Goal: Find specific page/section: Find specific page/section

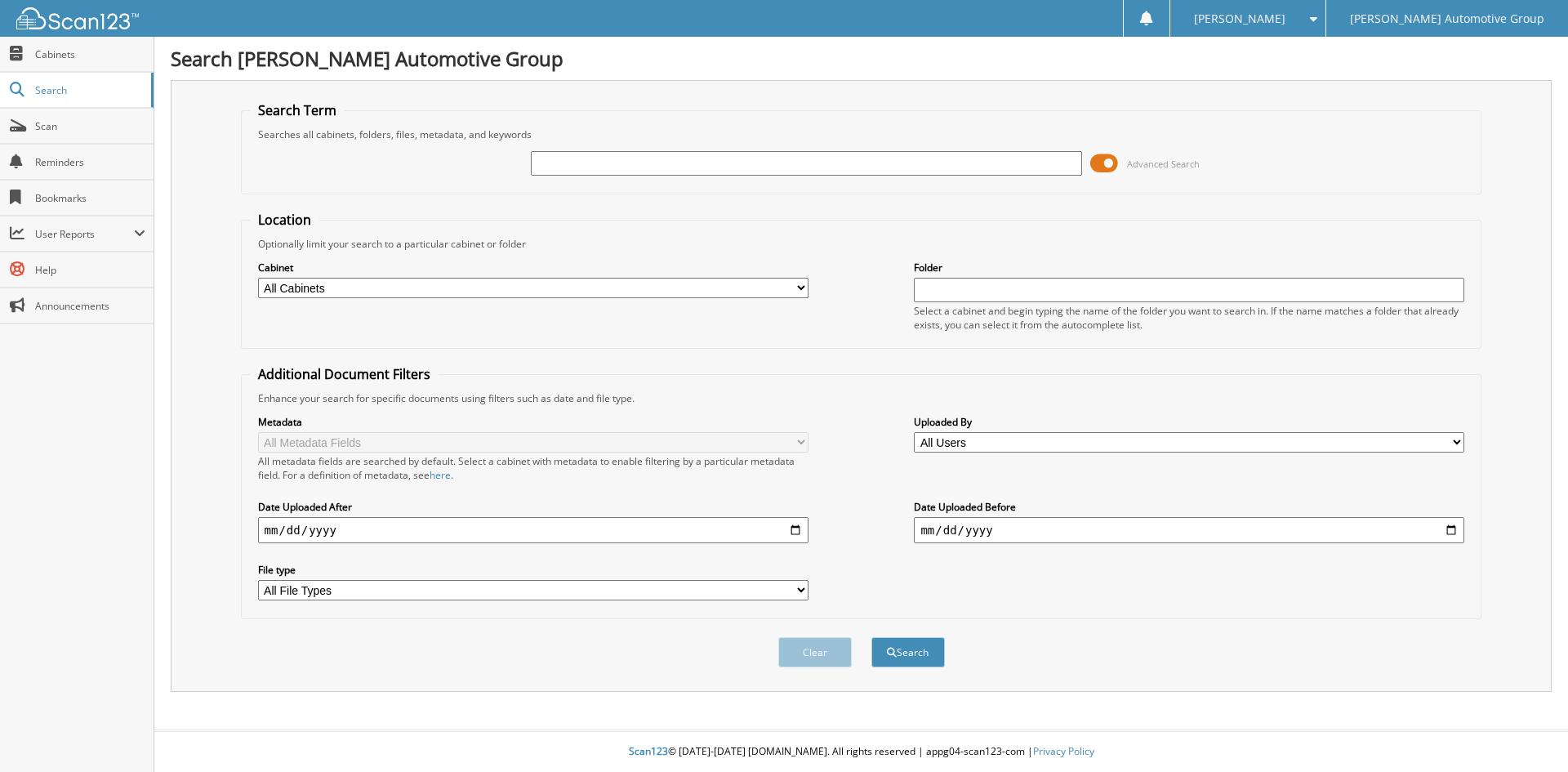
click at [645, 159] on input "text" at bounding box center [805, 163] width 550 height 25
type input "[PERSON_NAME]"
click at [872, 637] on button "Search" at bounding box center [909, 652] width 74 height 30
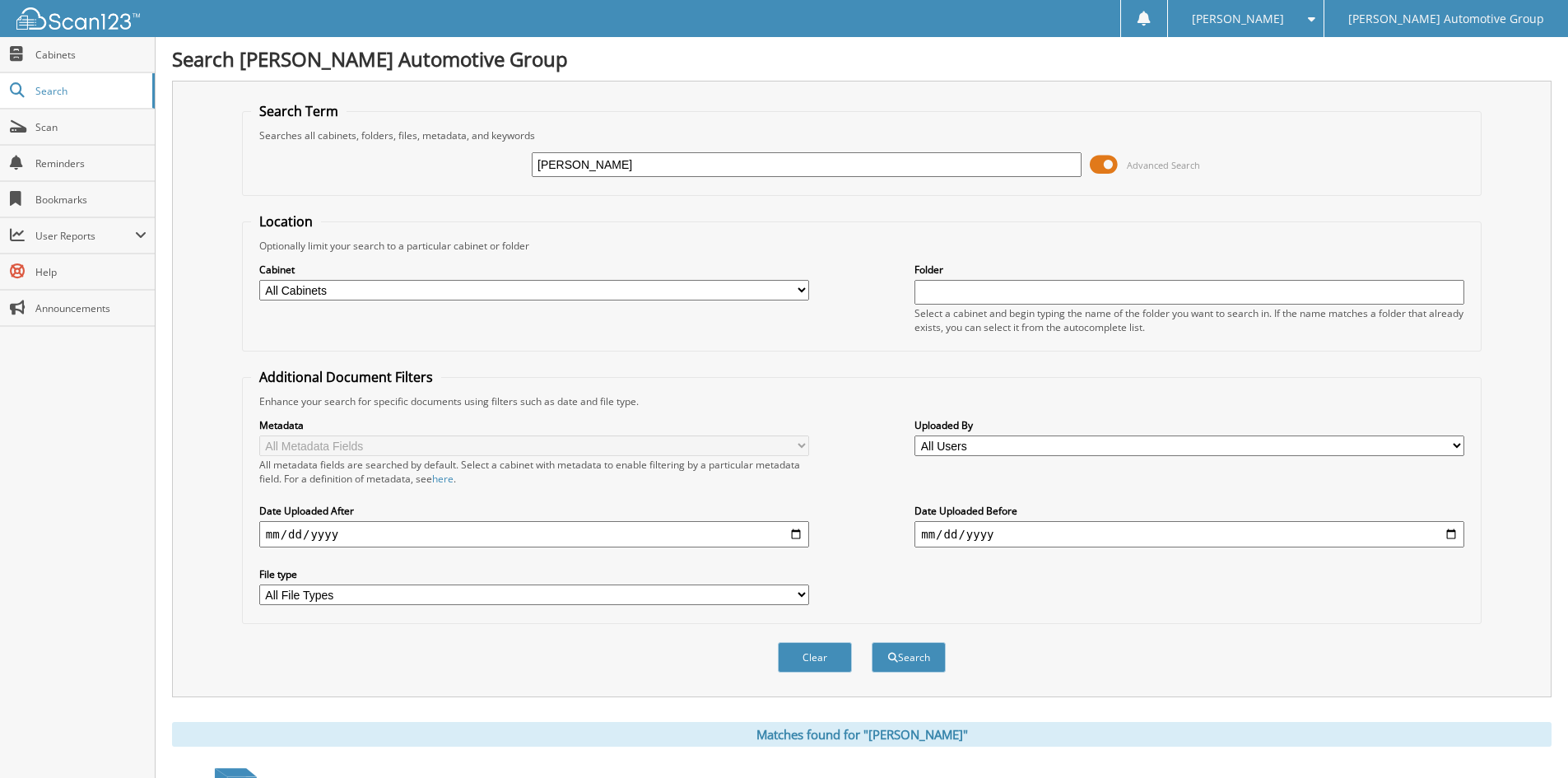
click at [630, 161] on input "[PERSON_NAME]" at bounding box center [806, 164] width 549 height 25
click at [630, 160] on input "[PERSON_NAME]" at bounding box center [806, 164] width 549 height 25
type input "16337"
click at [871, 642] on button "Search" at bounding box center [909, 657] width 74 height 30
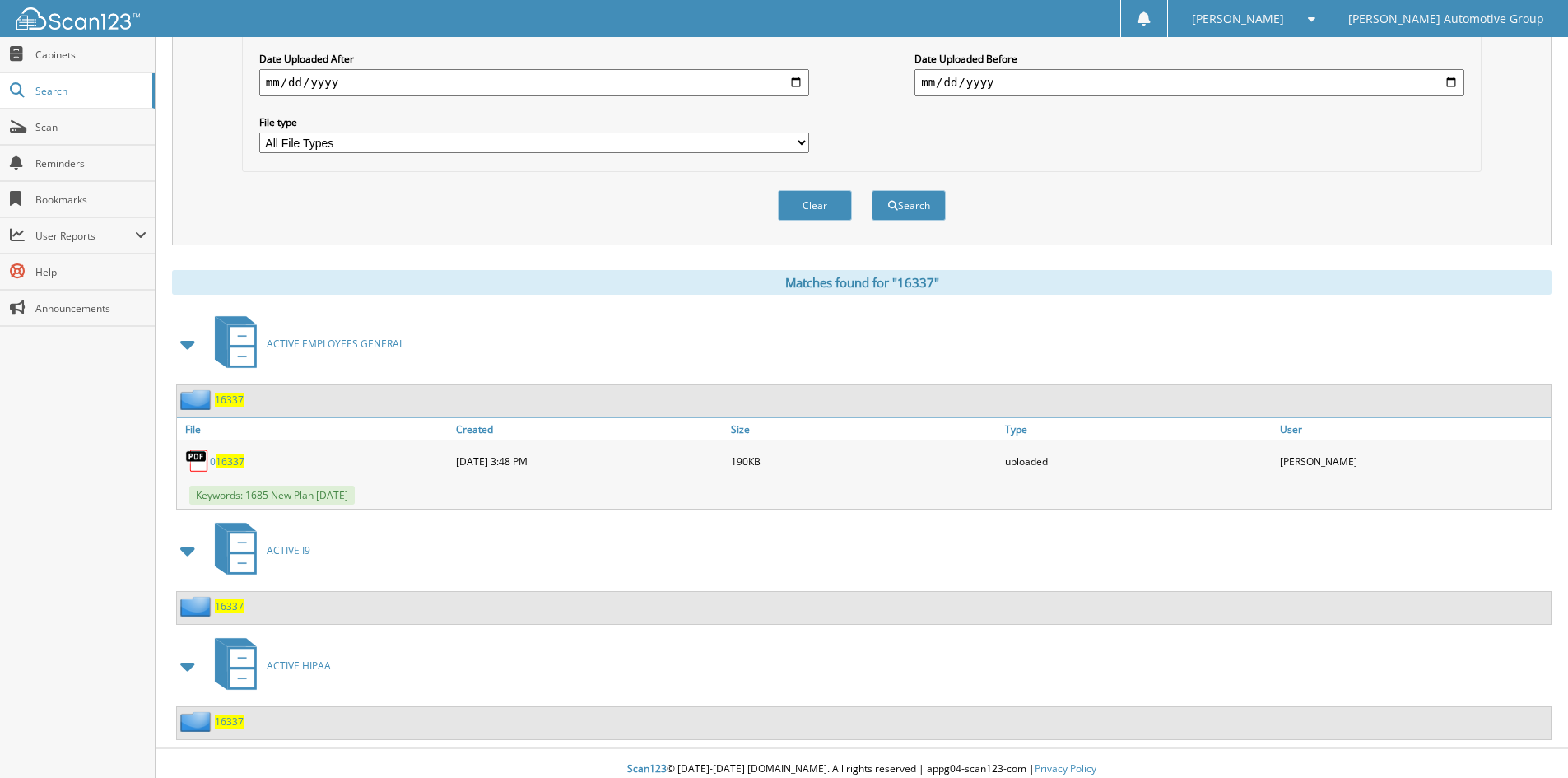
scroll to position [464, 0]
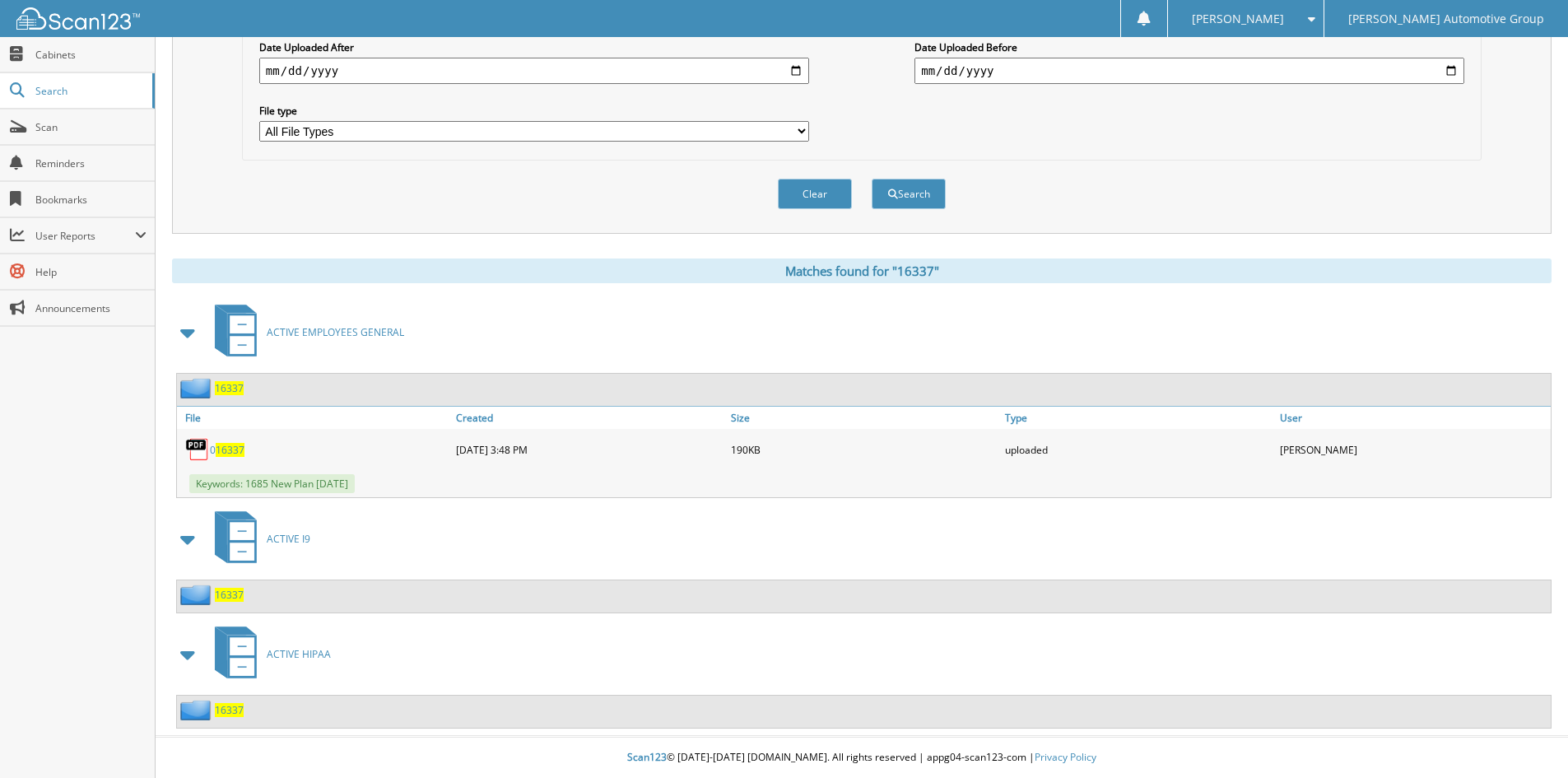
click at [221, 708] on span "16337" at bounding box center [228, 710] width 29 height 14
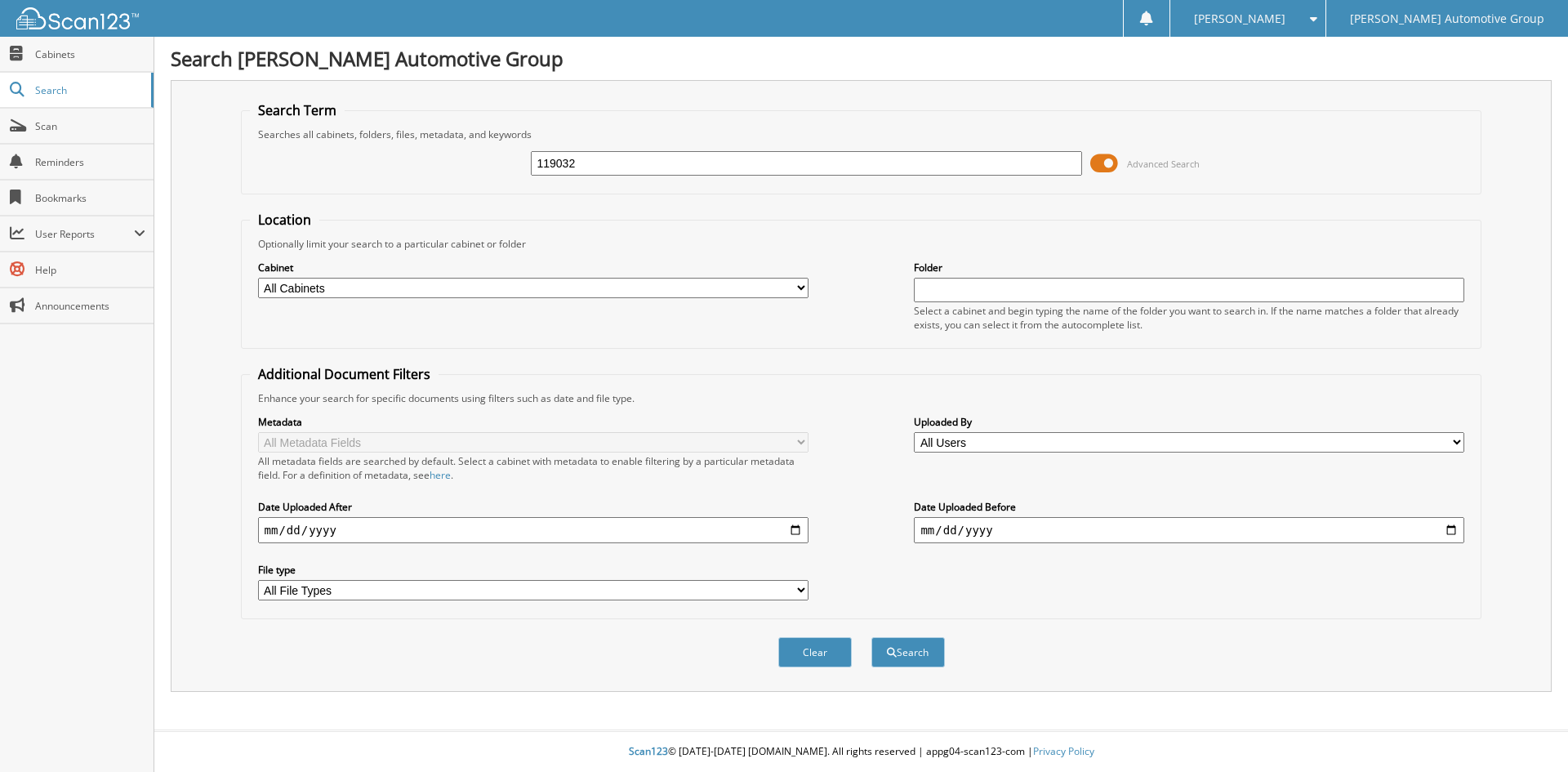
type input "119032"
click at [872, 637] on button "Search" at bounding box center [909, 652] width 74 height 30
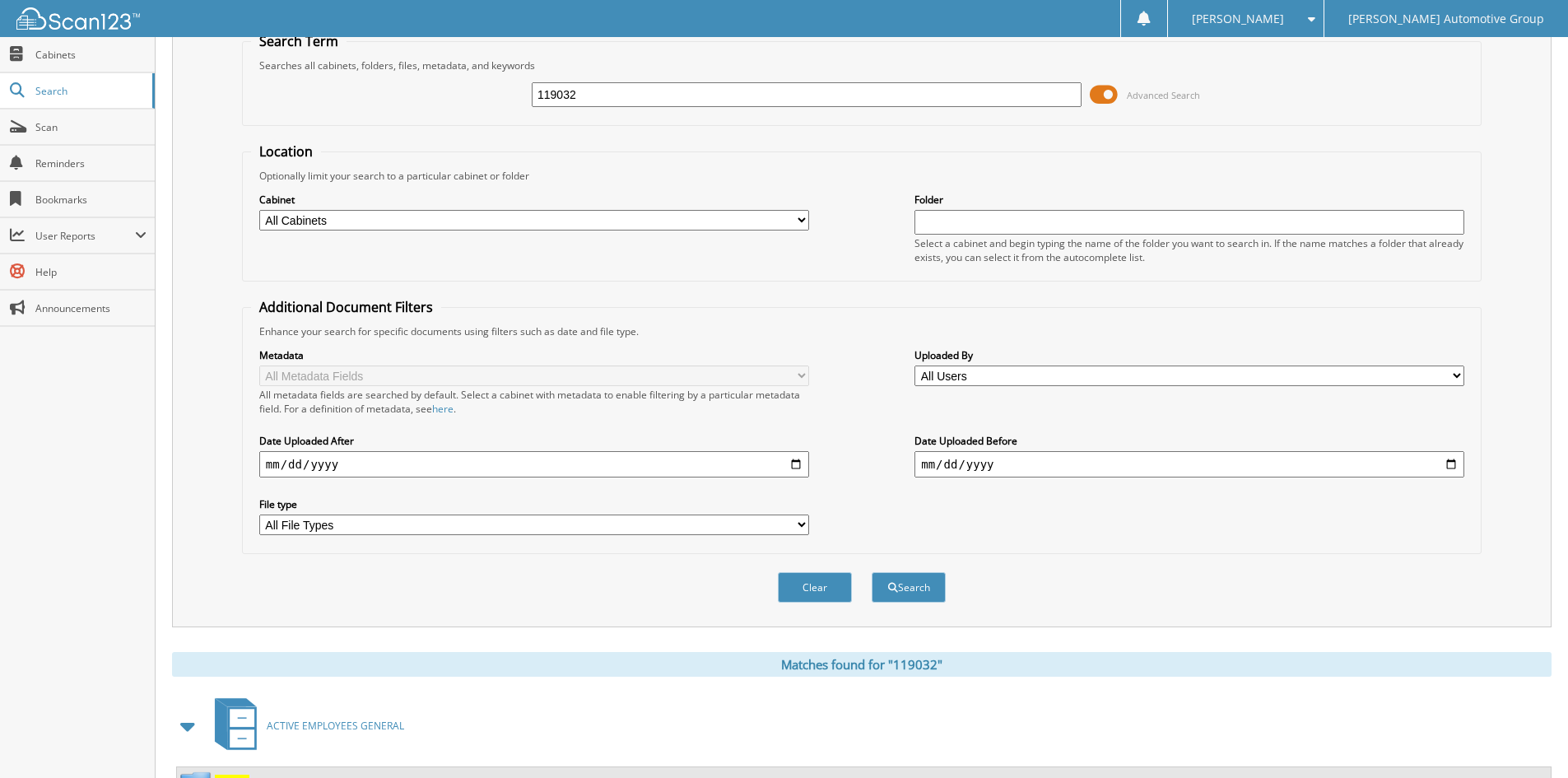
scroll to position [143, 0]
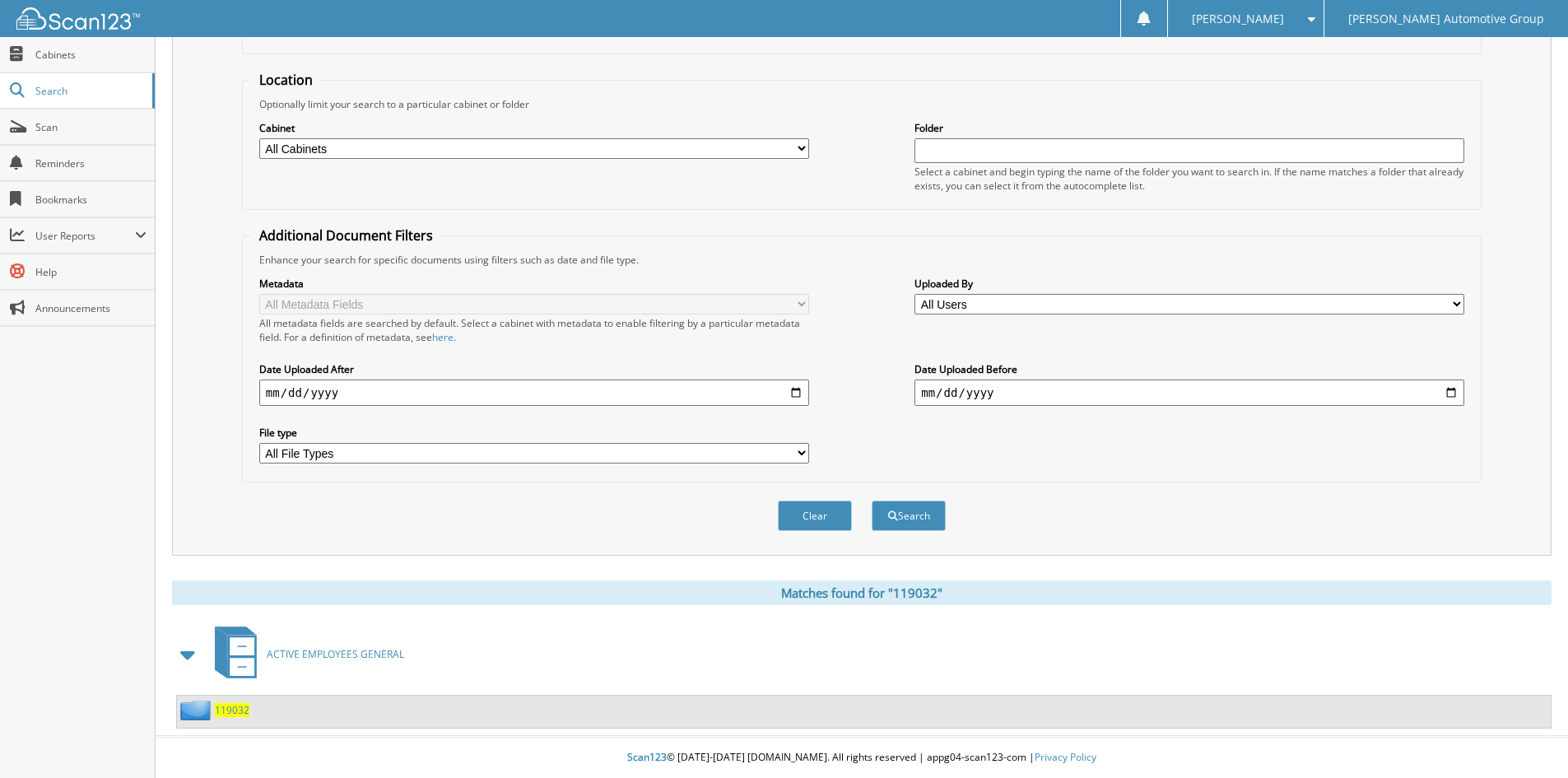
click at [230, 707] on span "119032" at bounding box center [232, 710] width 35 height 14
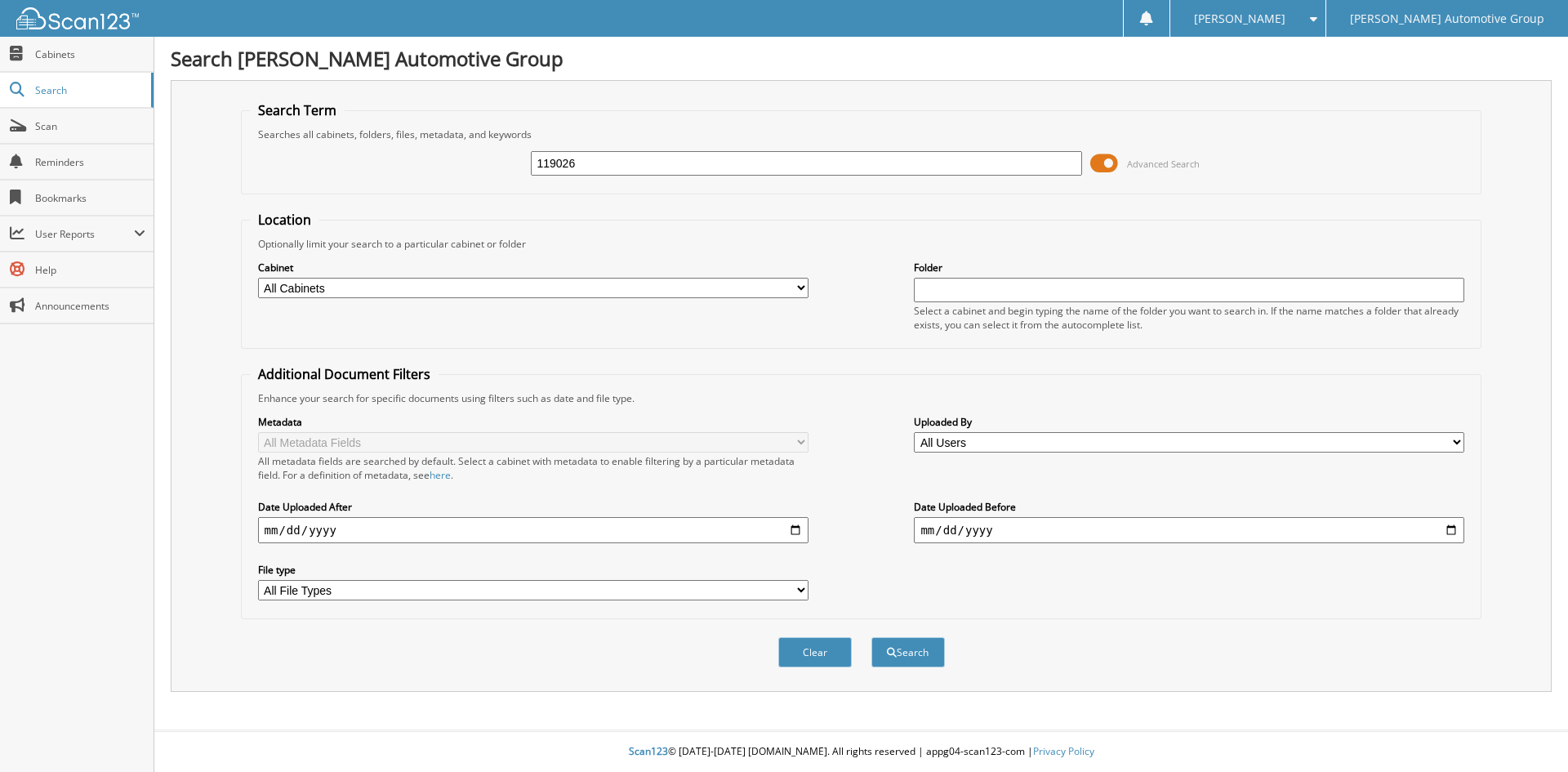
type input "119026"
click at [872, 637] on button "Search" at bounding box center [909, 652] width 74 height 30
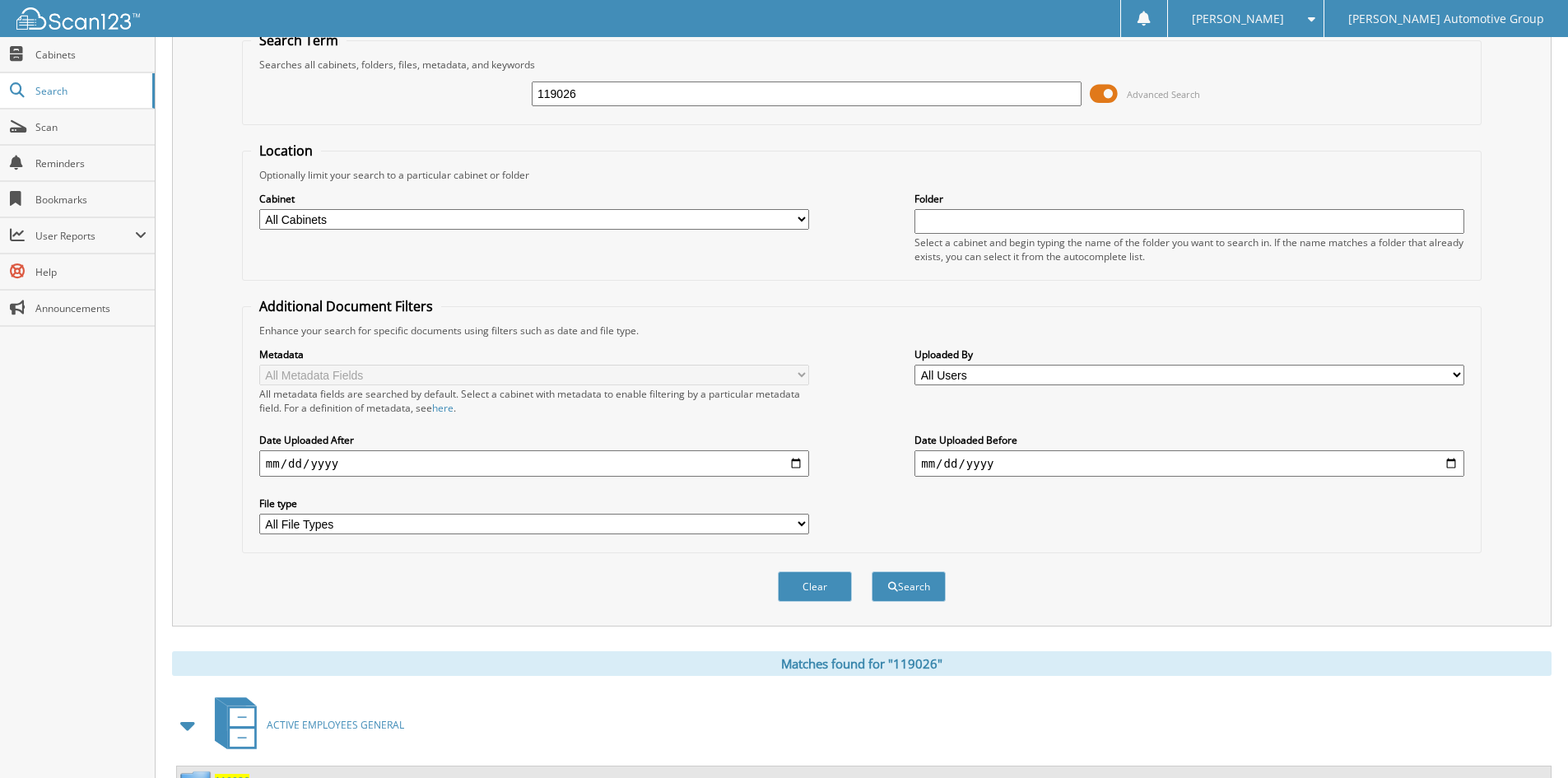
scroll to position [143, 0]
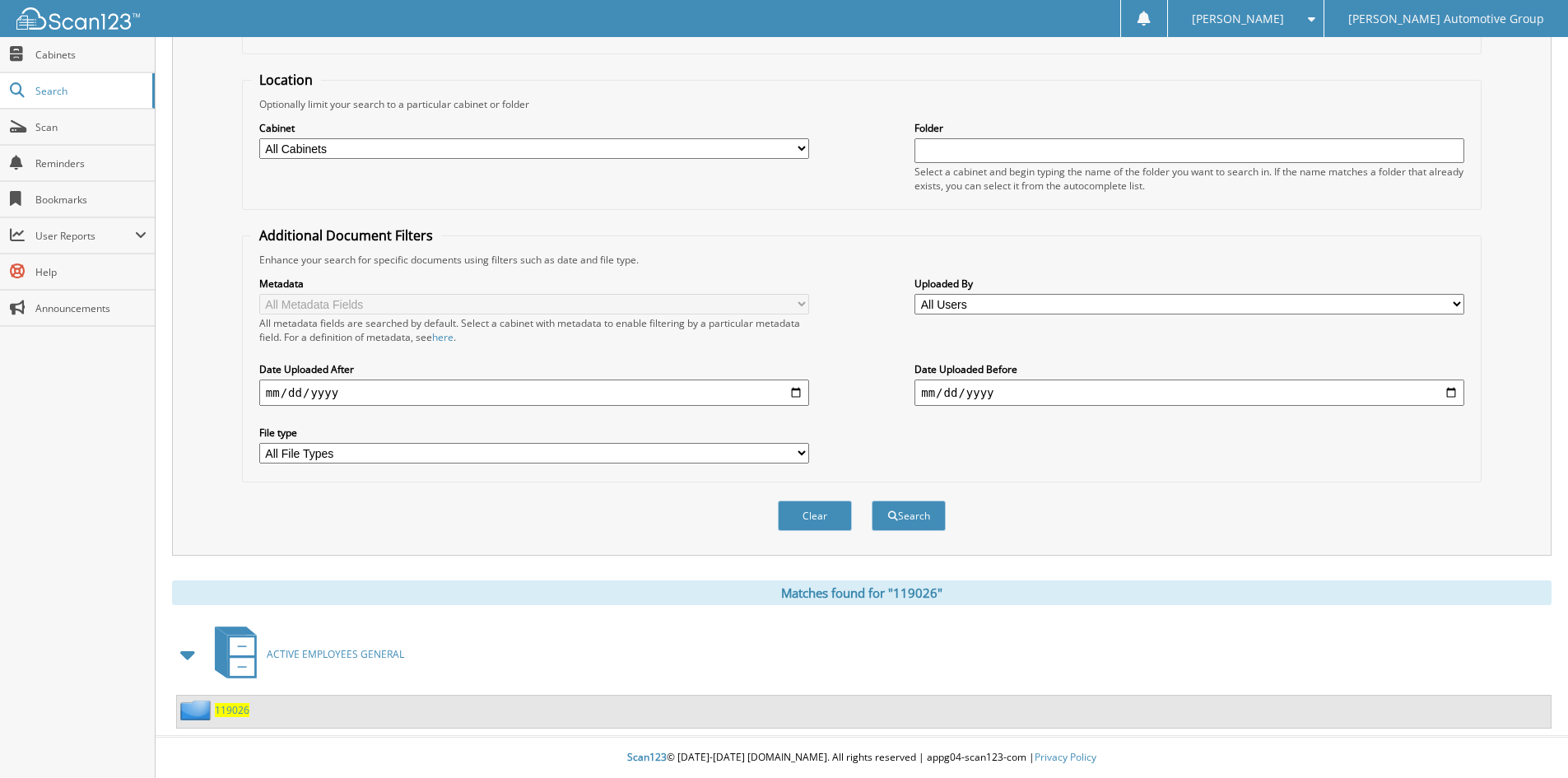
click at [233, 712] on span "119026" at bounding box center [232, 710] width 35 height 14
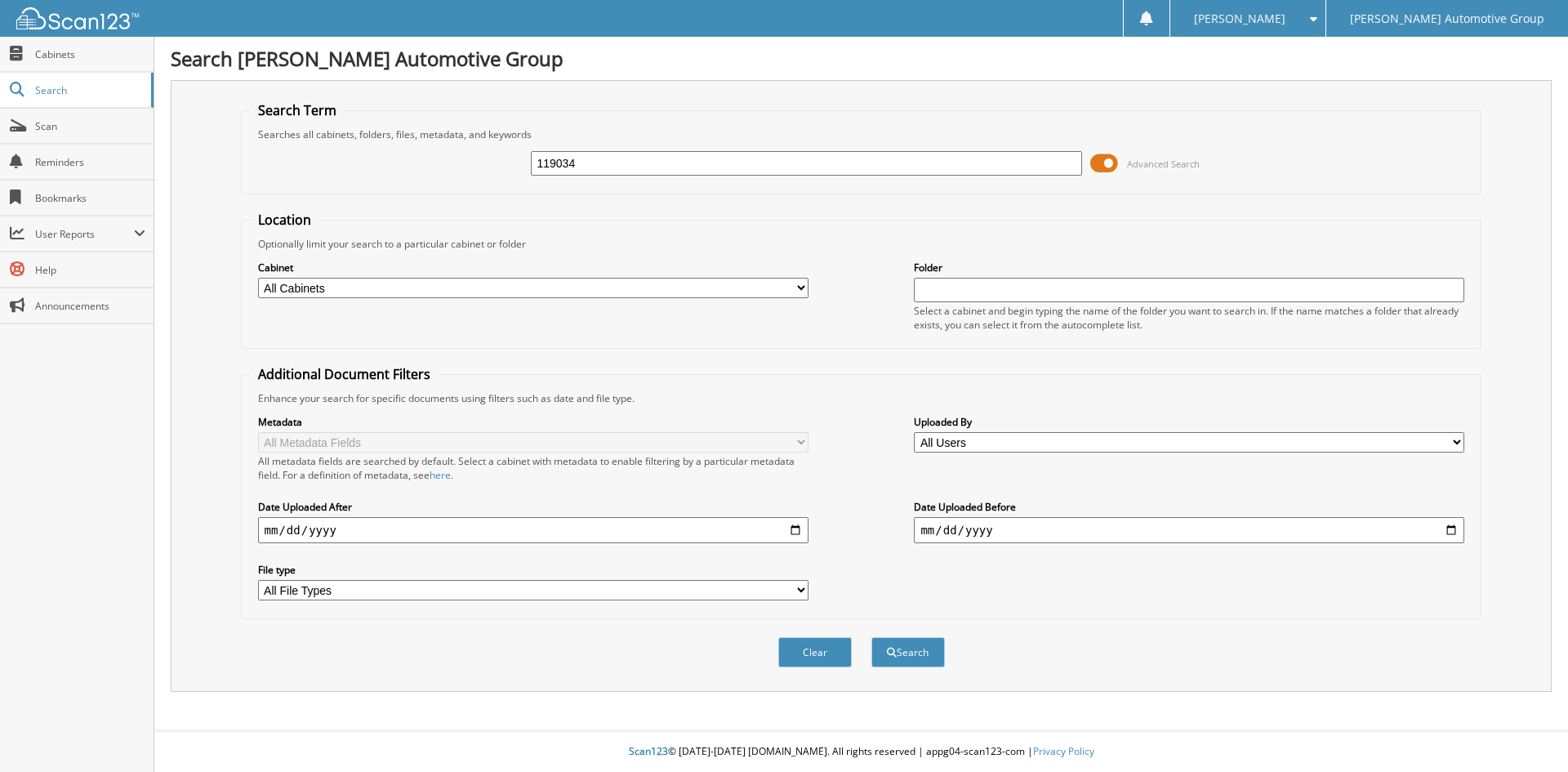
type input "119034"
click at [872, 637] on button "Search" at bounding box center [909, 652] width 74 height 30
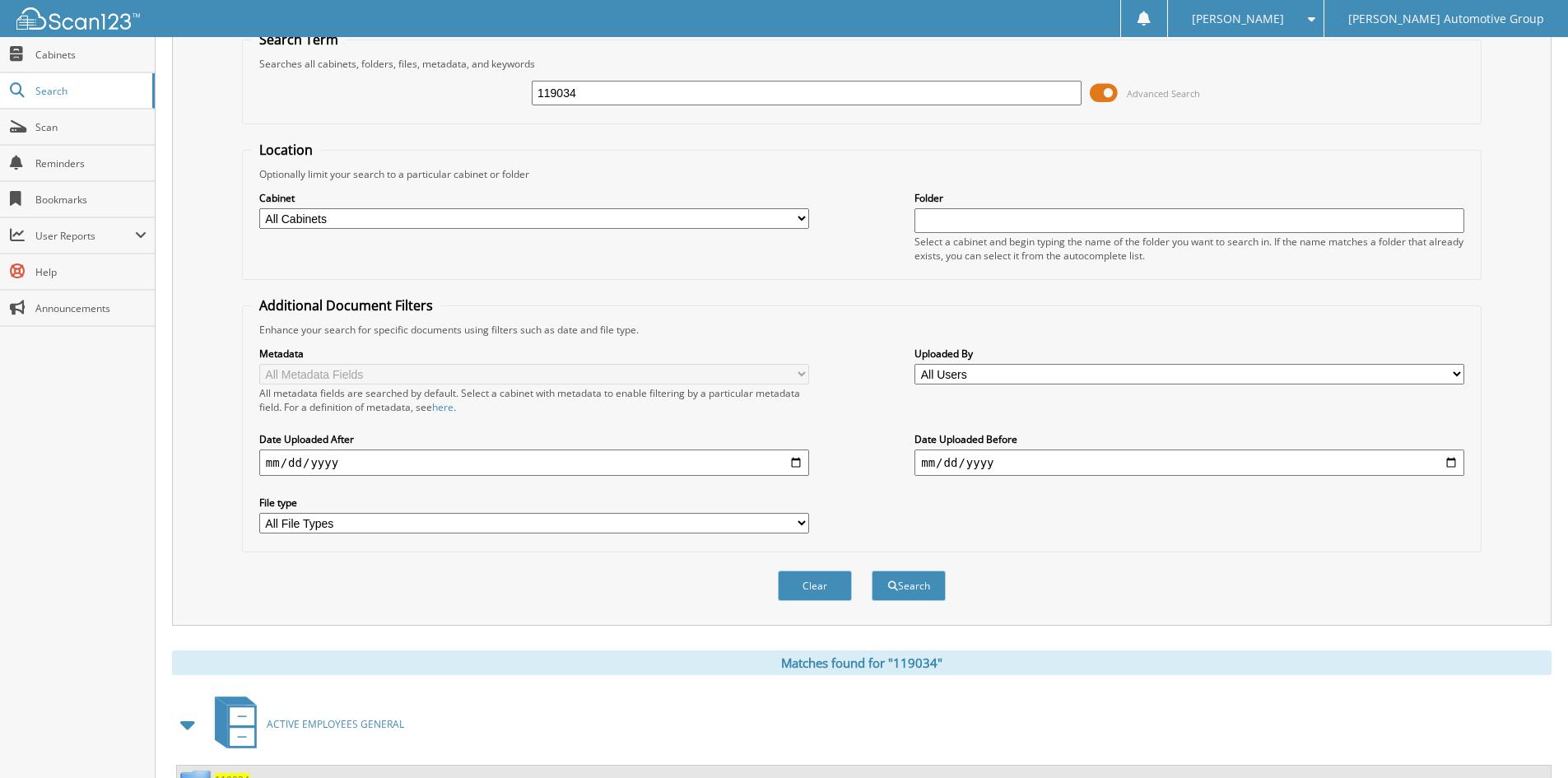
scroll to position [143, 0]
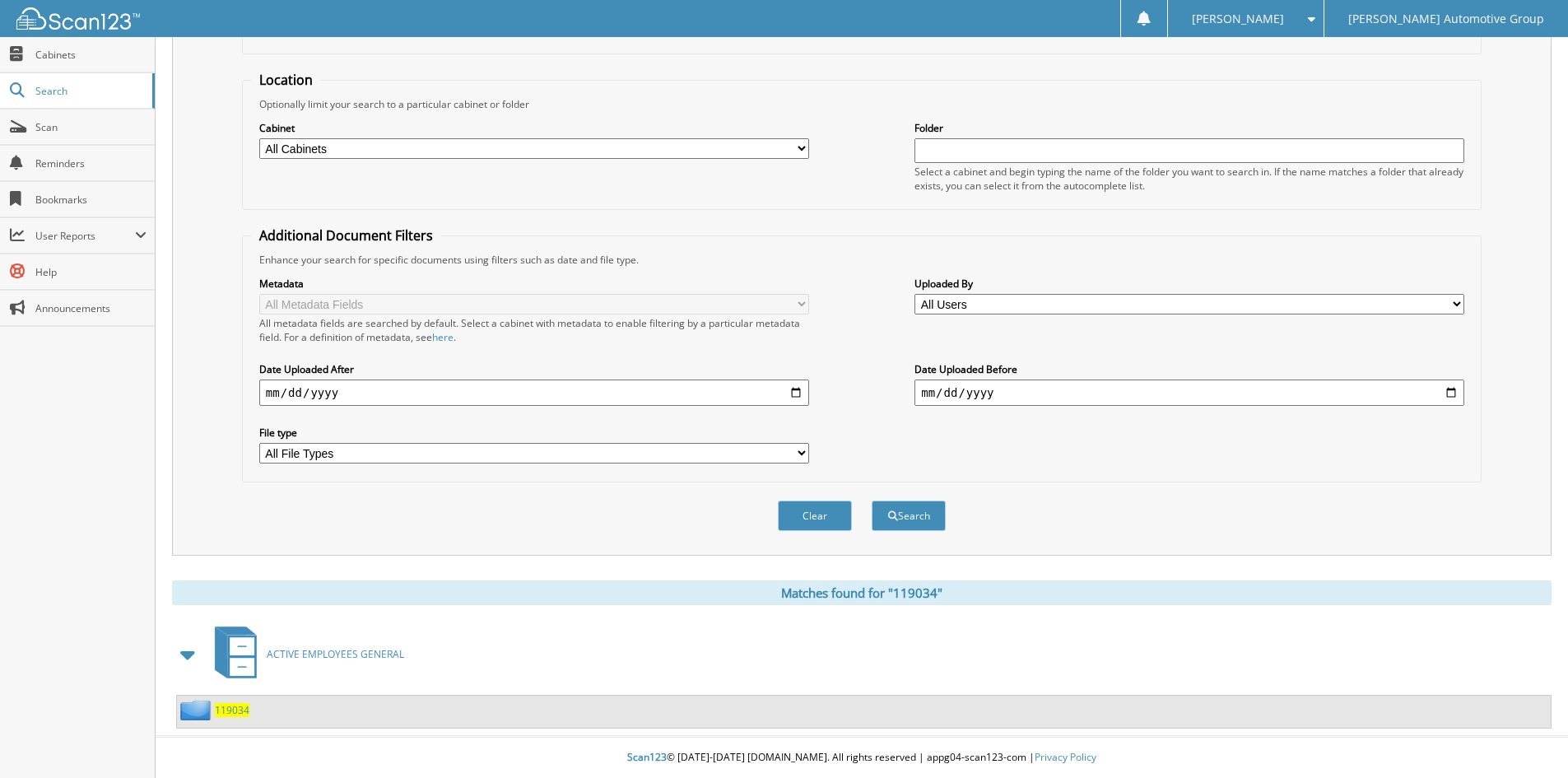
click at [237, 706] on span "119034" at bounding box center [232, 710] width 35 height 14
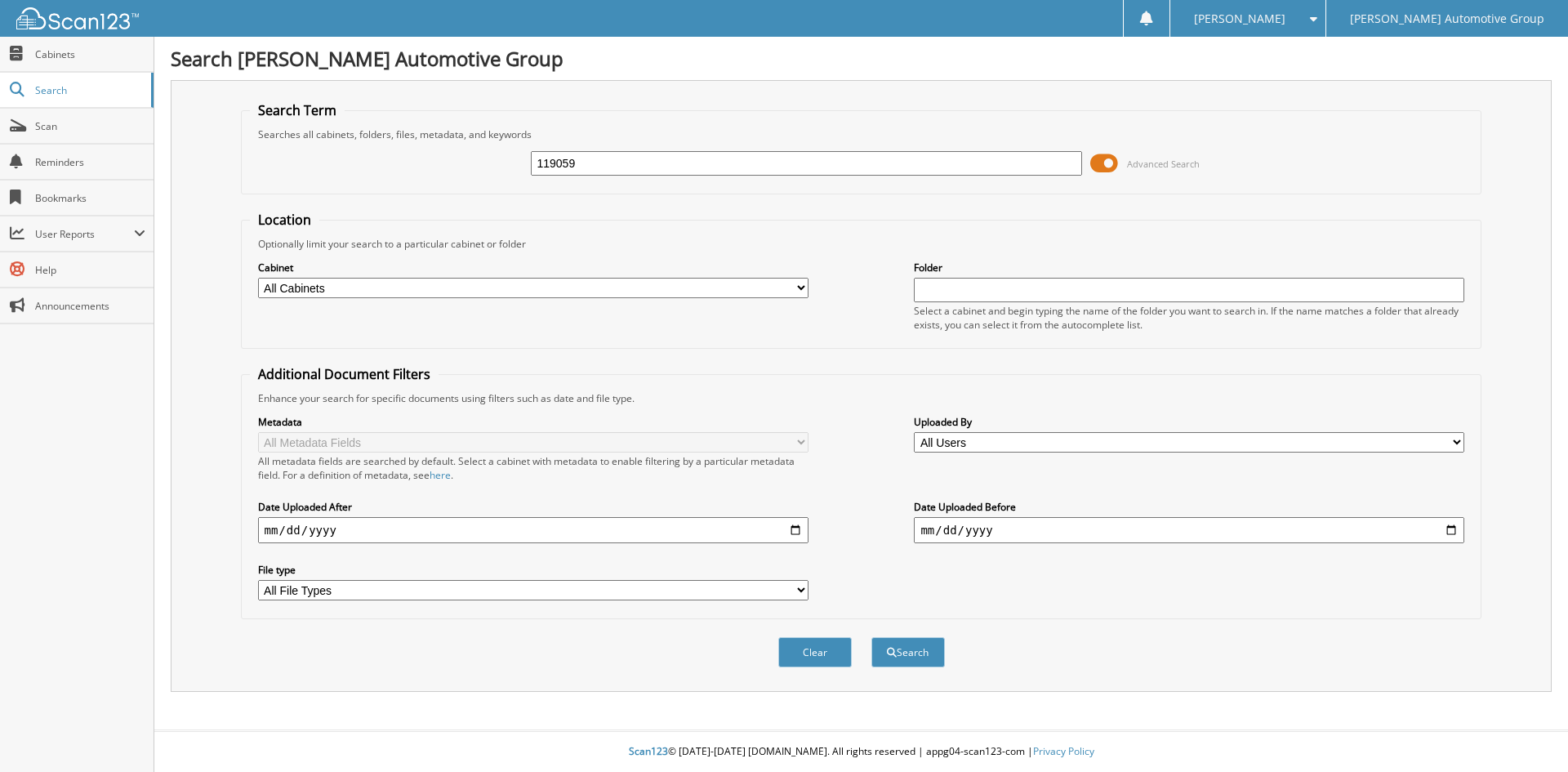
type input "119059"
click at [872, 637] on button "Search" at bounding box center [909, 652] width 74 height 30
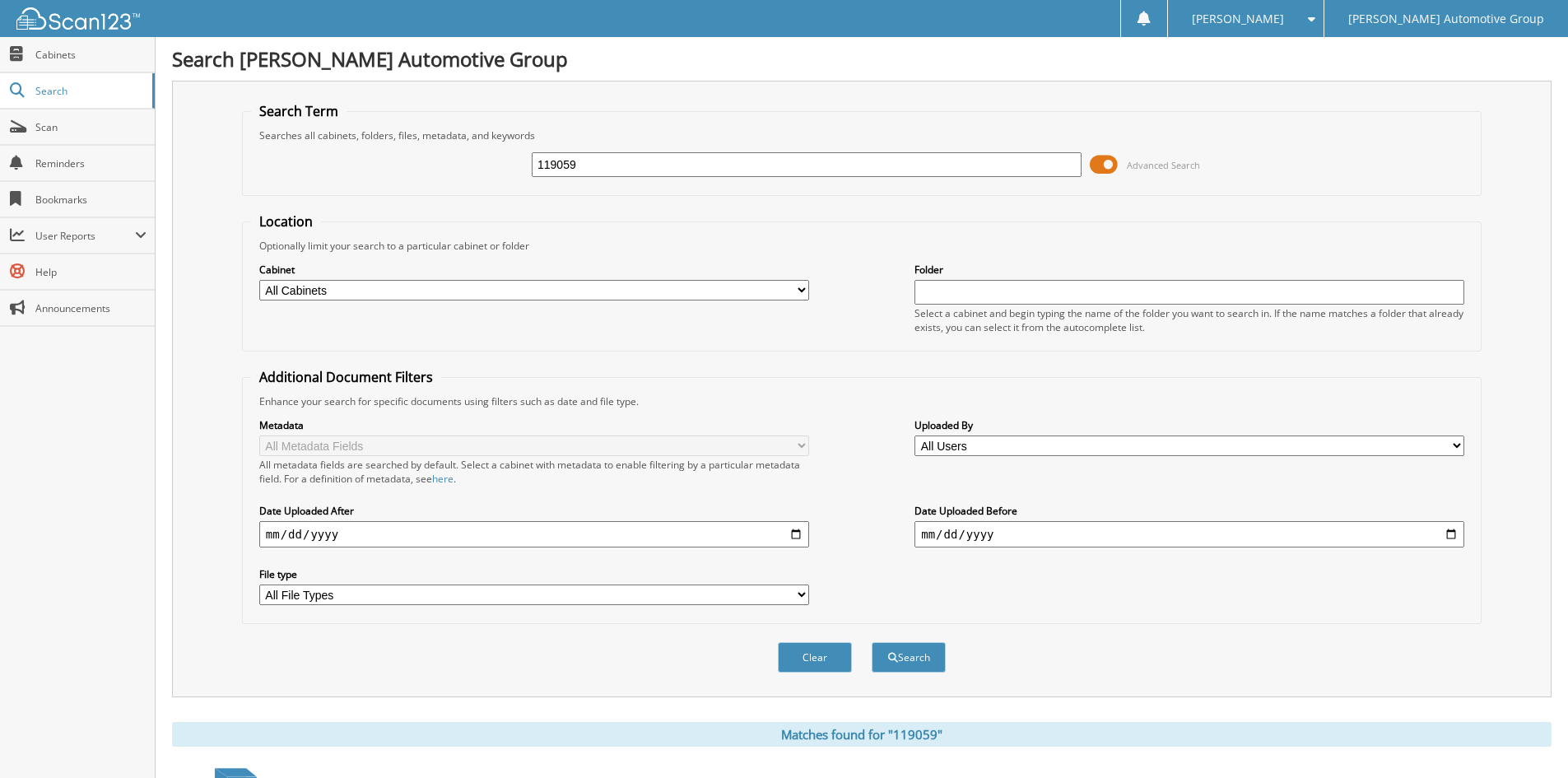
scroll to position [143, 0]
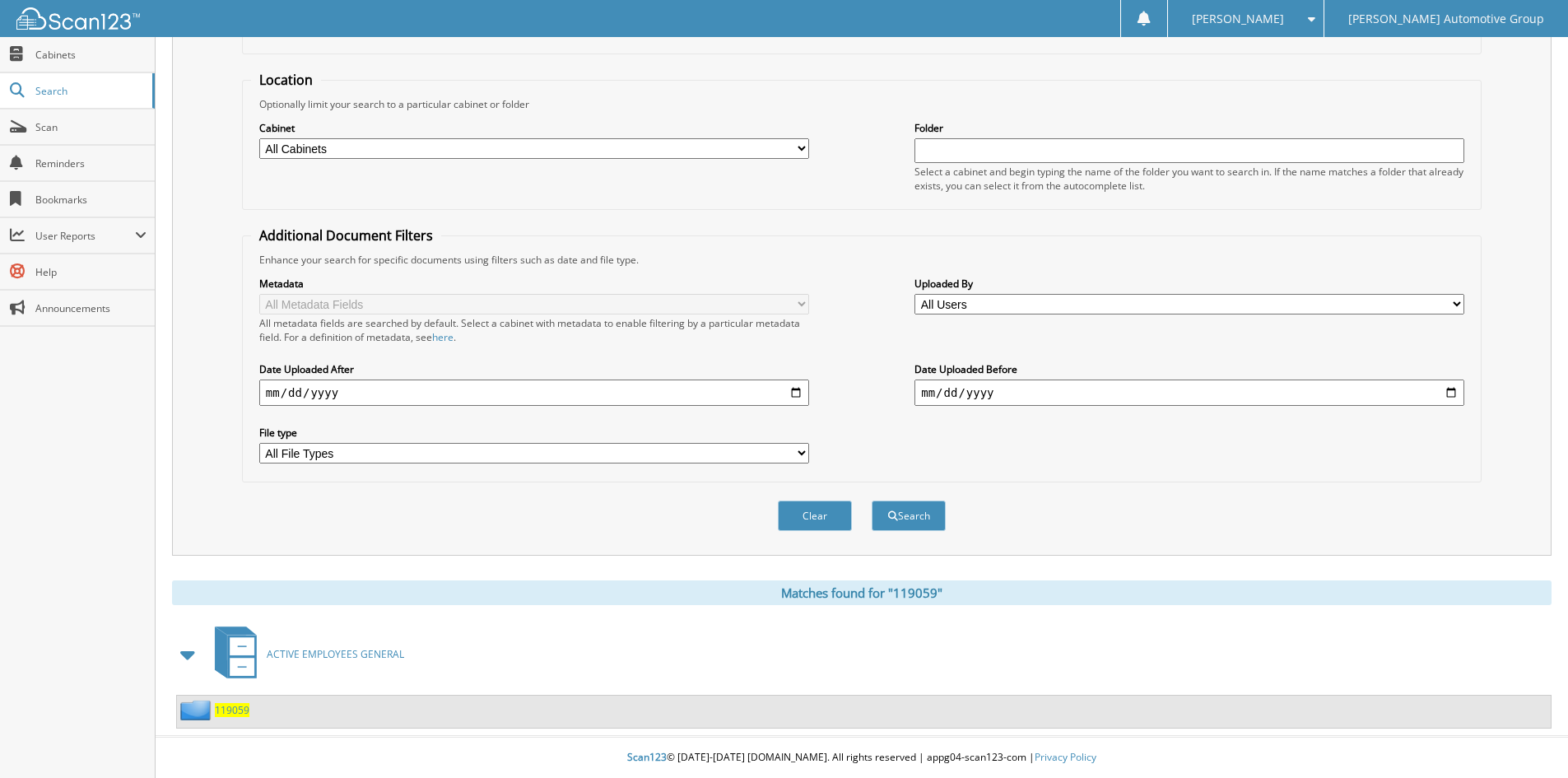
click at [247, 710] on span "119059" at bounding box center [232, 710] width 35 height 14
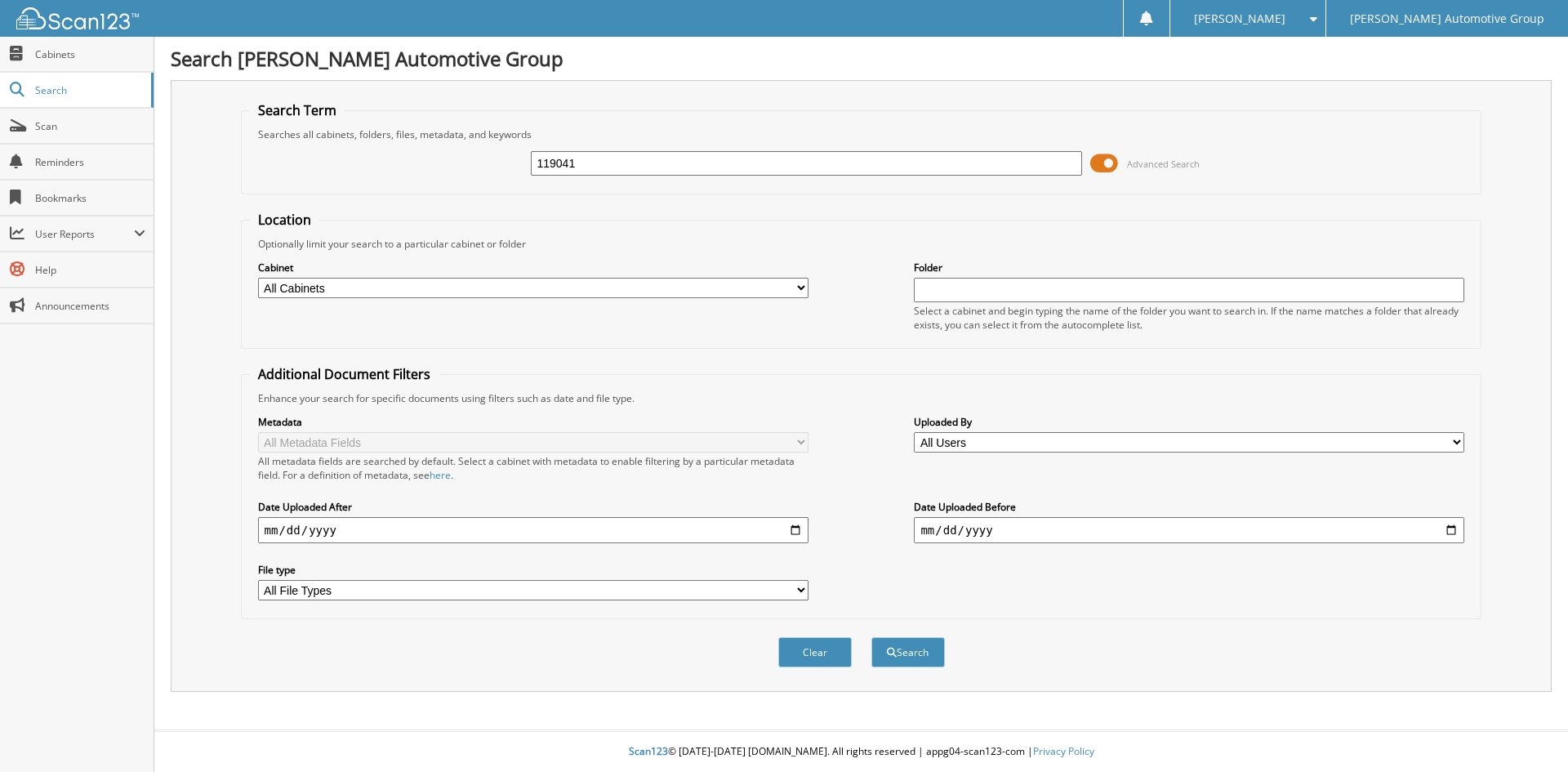
type input "119041"
click at [872, 637] on button "Search" at bounding box center [909, 652] width 74 height 30
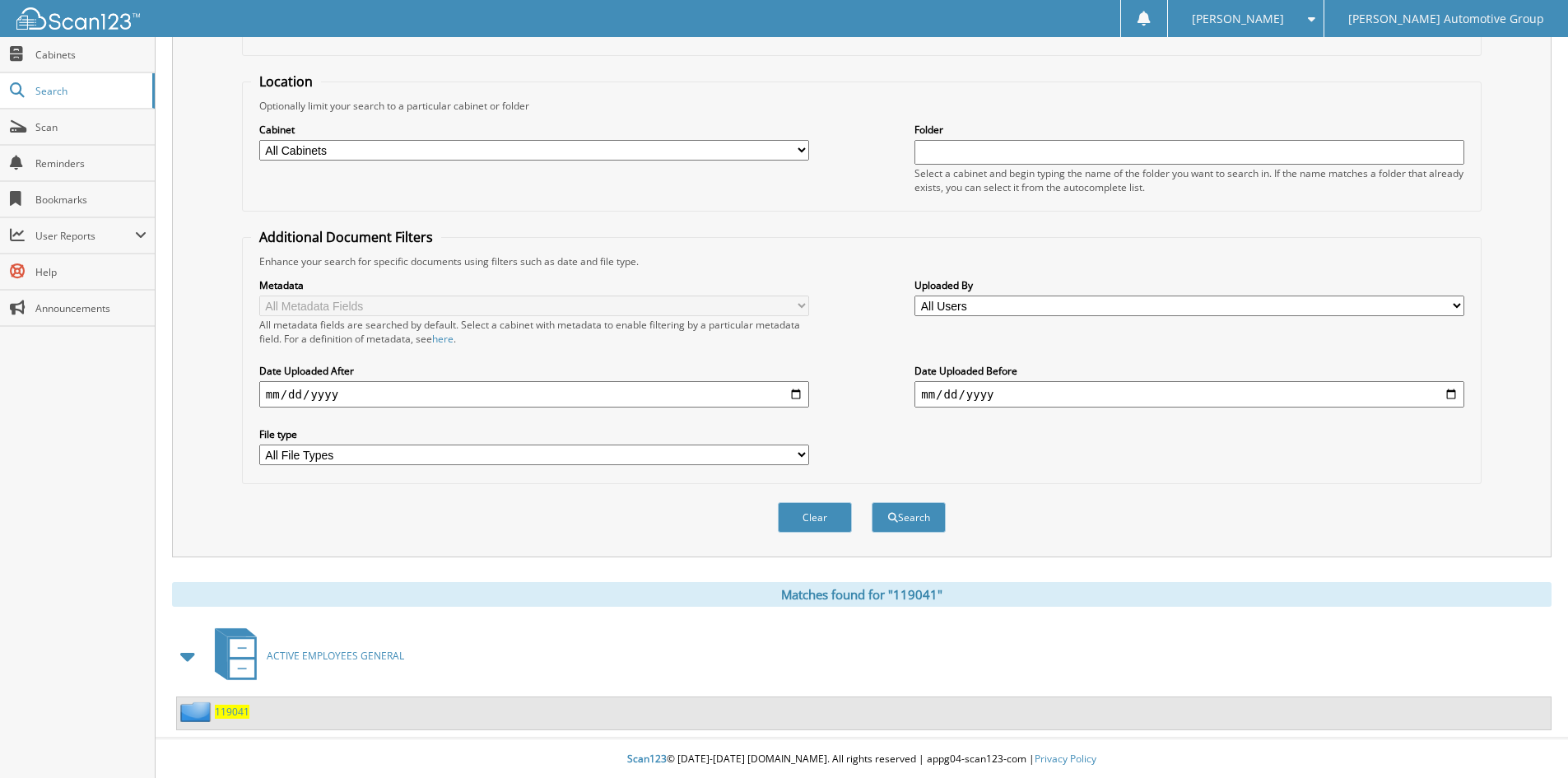
scroll to position [143, 0]
click at [223, 706] on span "119041" at bounding box center [232, 710] width 35 height 14
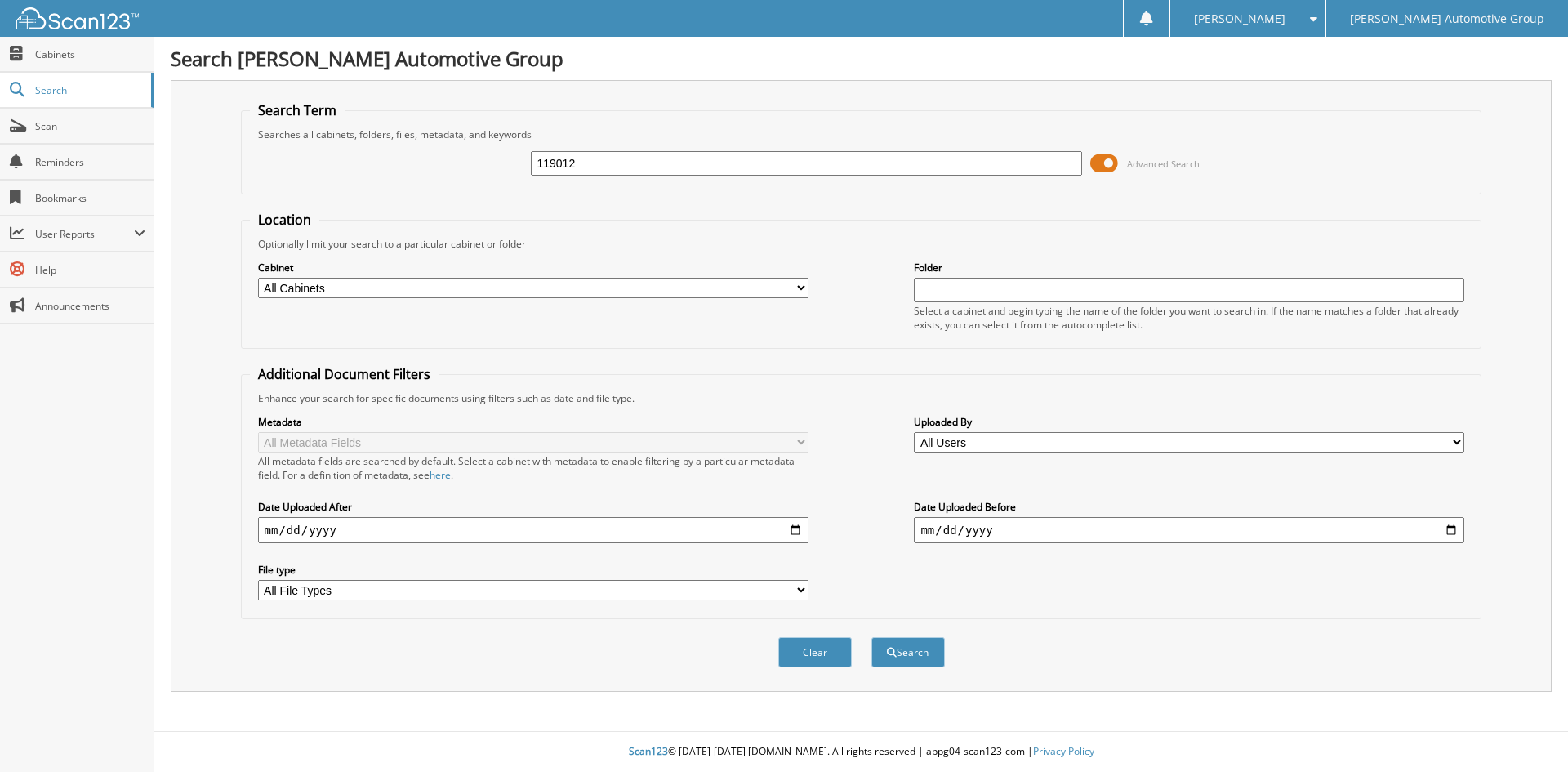
type input "119012"
click at [872, 637] on button "Search" at bounding box center [909, 652] width 74 height 30
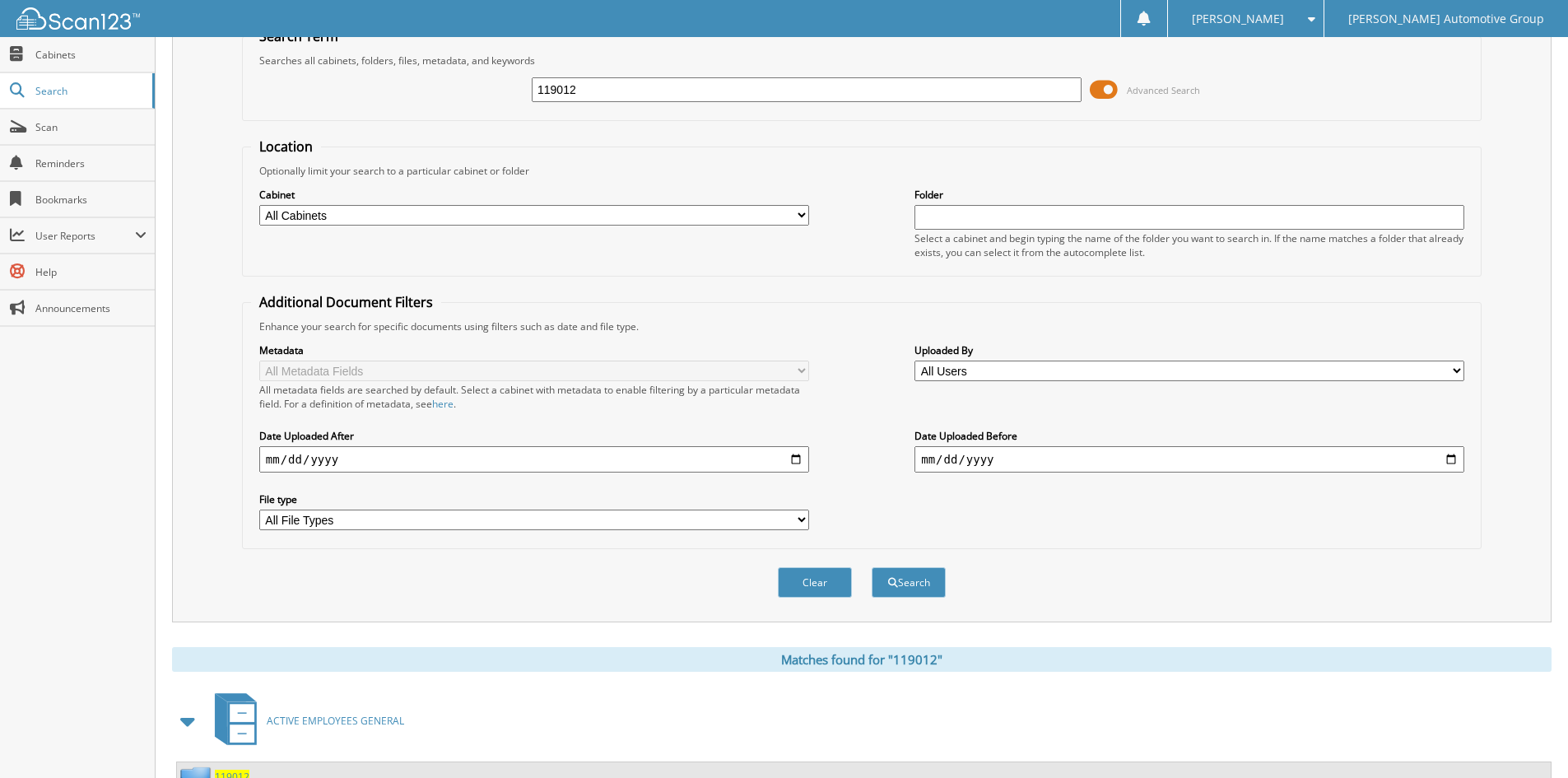
scroll to position [143, 0]
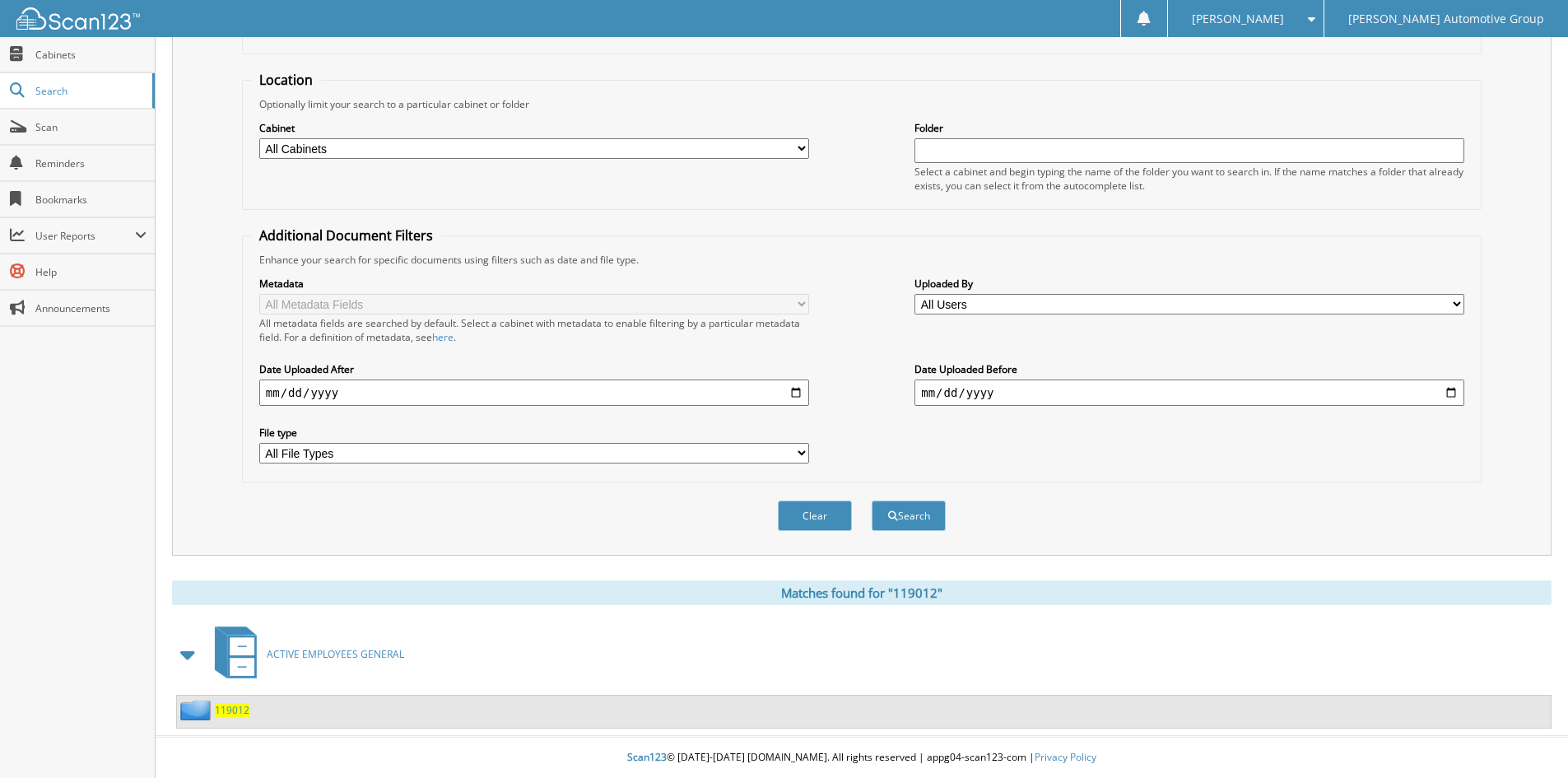
click at [229, 703] on span "119012" at bounding box center [232, 710] width 35 height 14
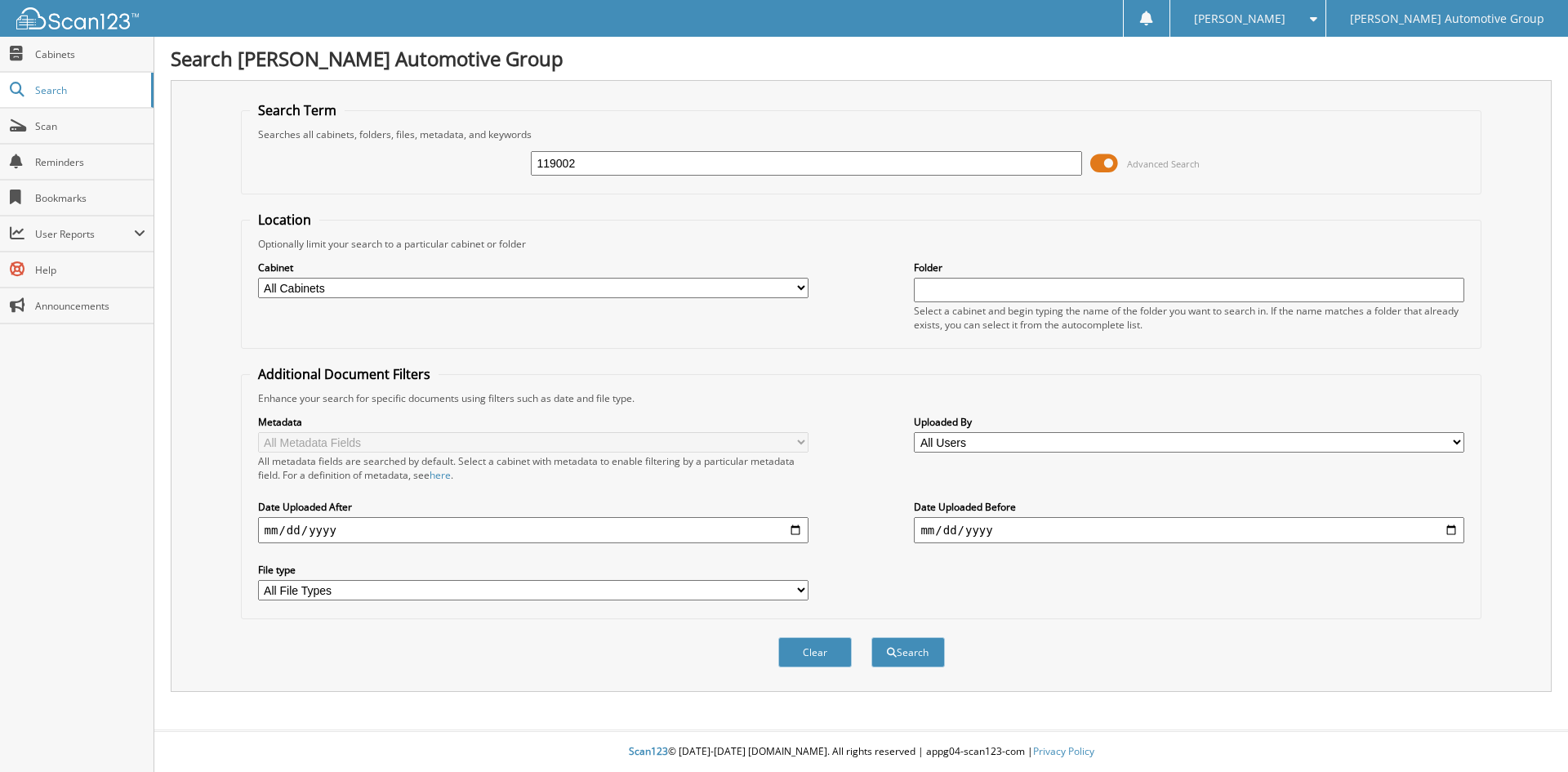
type input "119002"
click at [872, 637] on button "Search" at bounding box center [909, 652] width 74 height 30
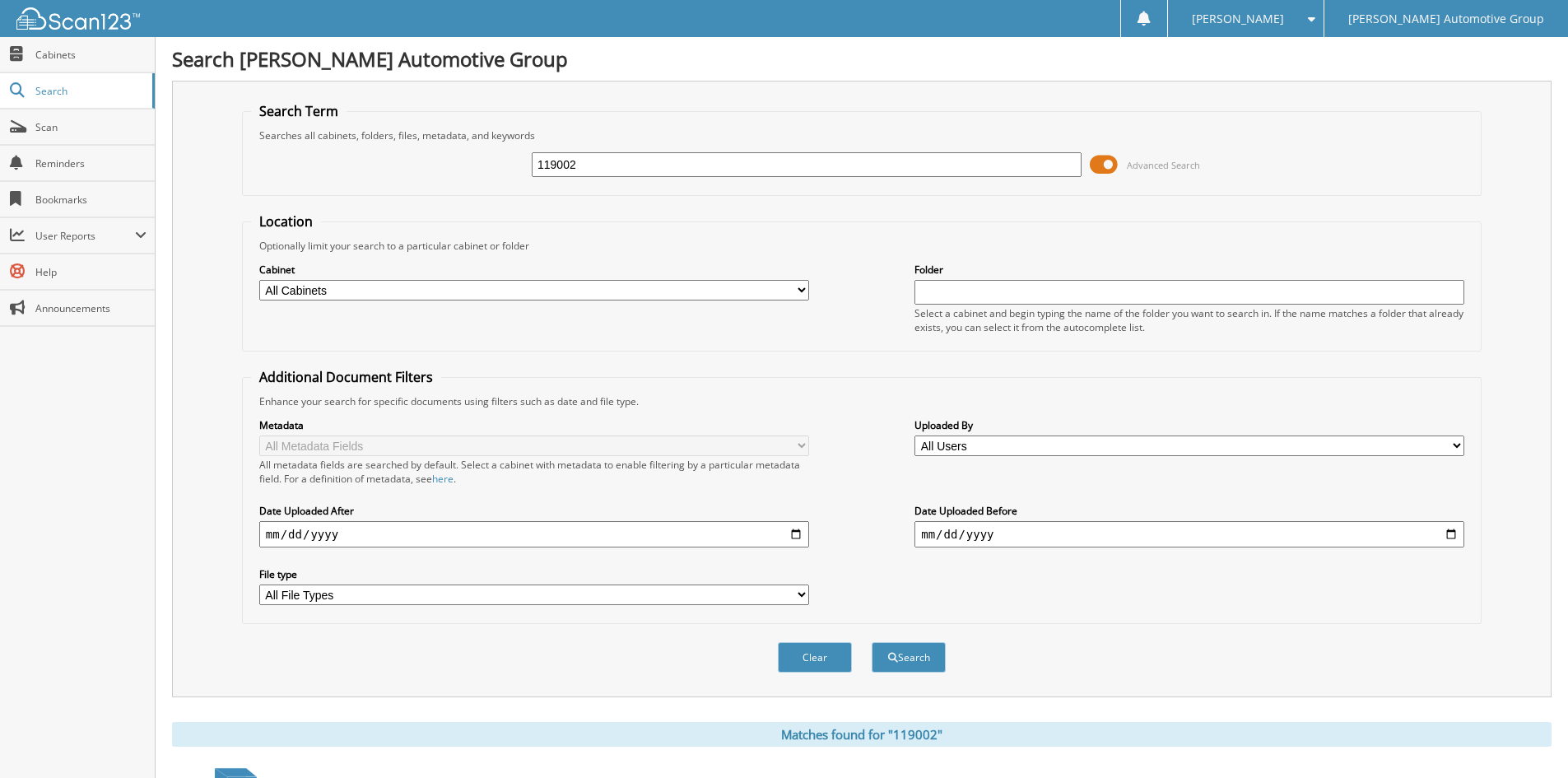
scroll to position [143, 0]
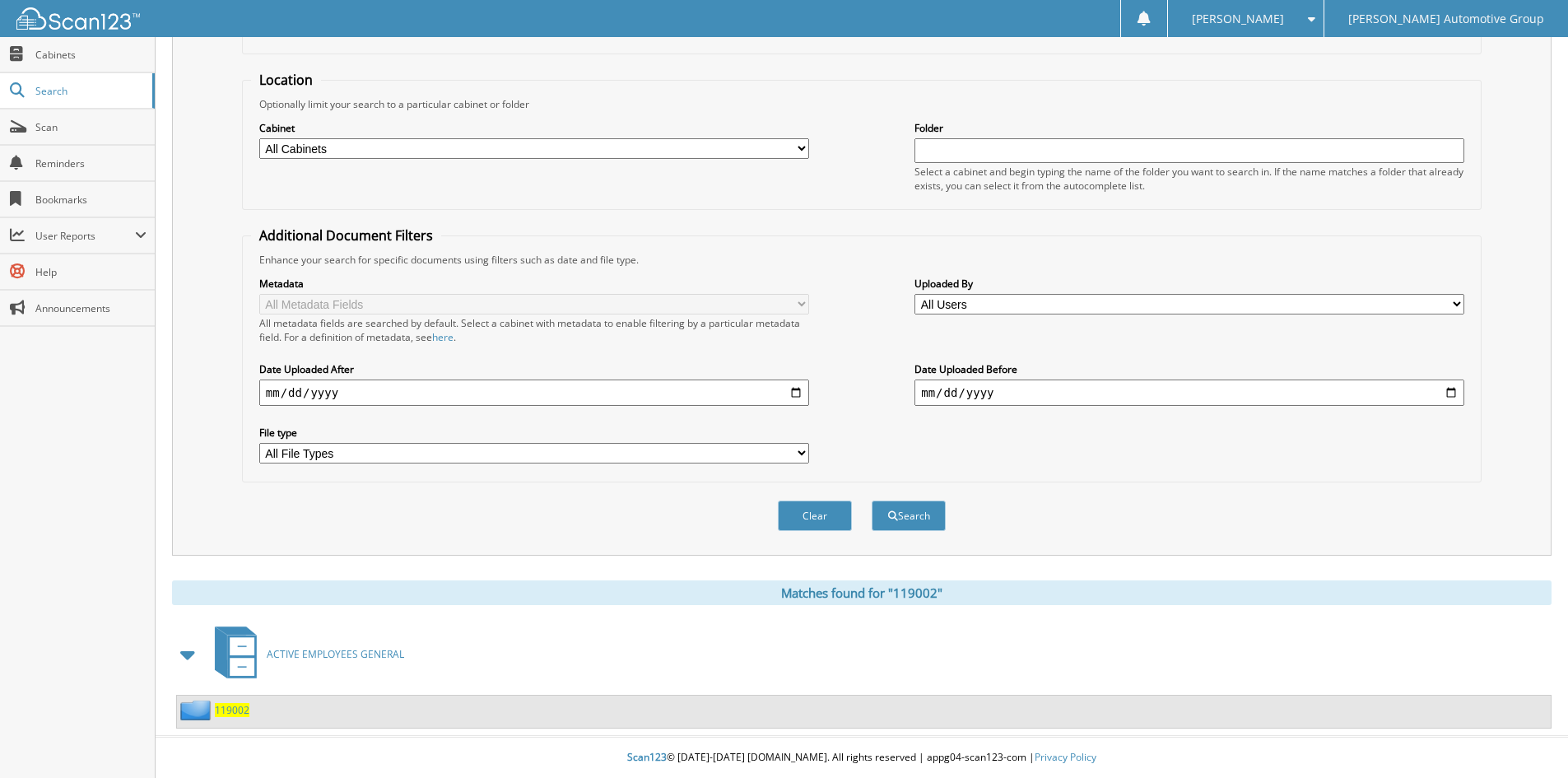
click at [244, 705] on span "119002" at bounding box center [232, 710] width 35 height 14
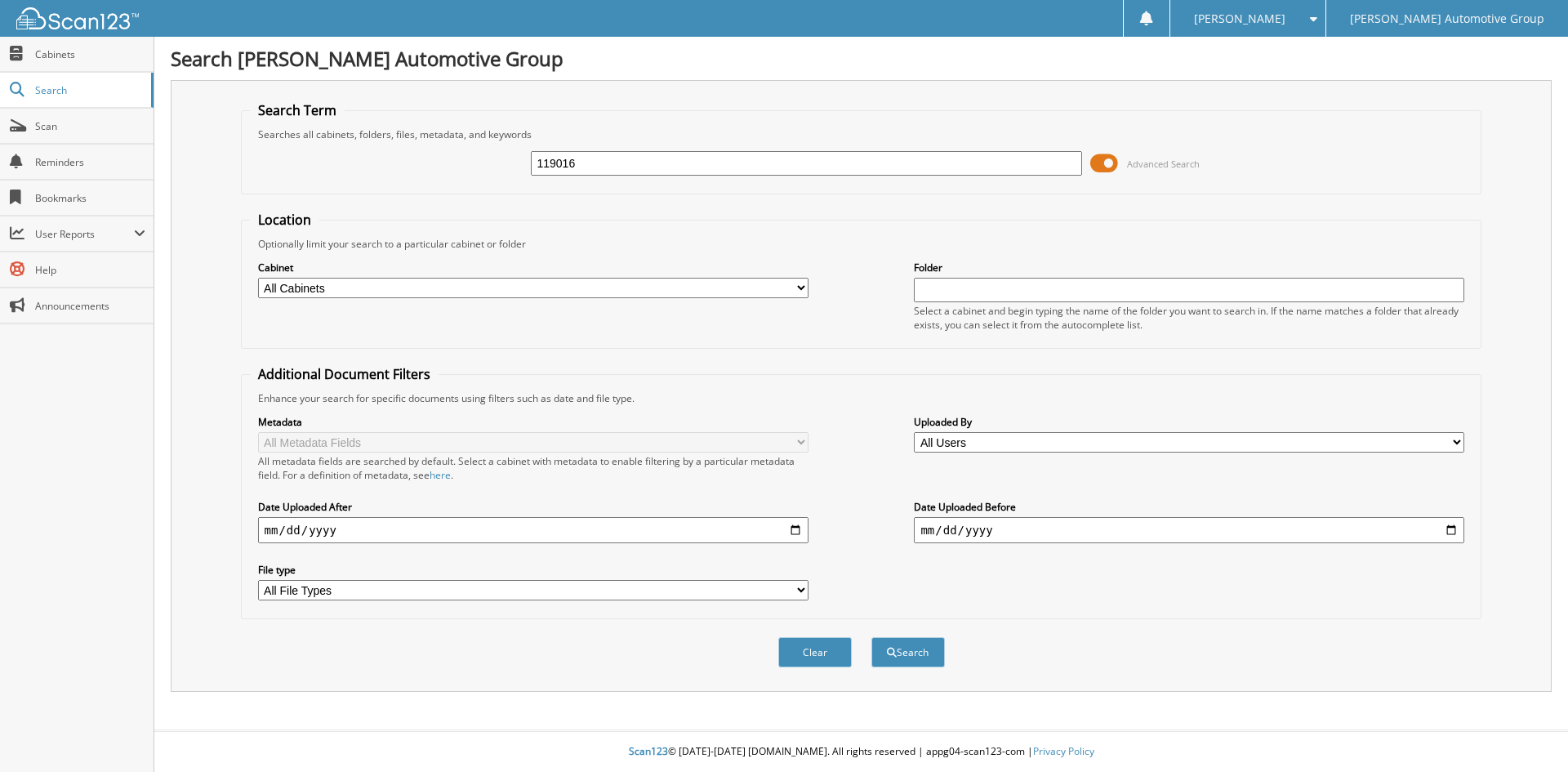
type input "119016"
click at [872, 637] on button "Search" at bounding box center [909, 652] width 74 height 30
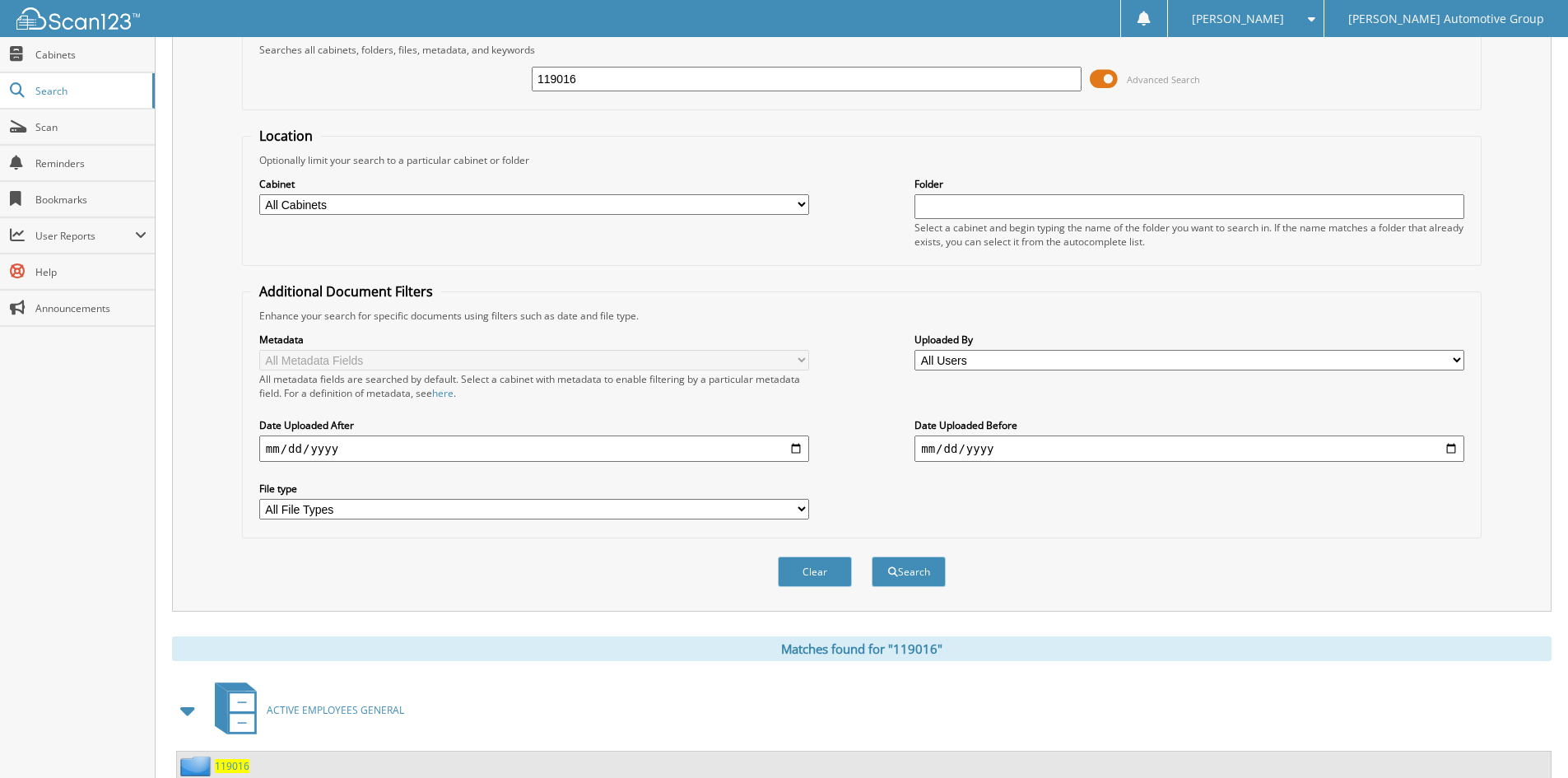
scroll to position [143, 0]
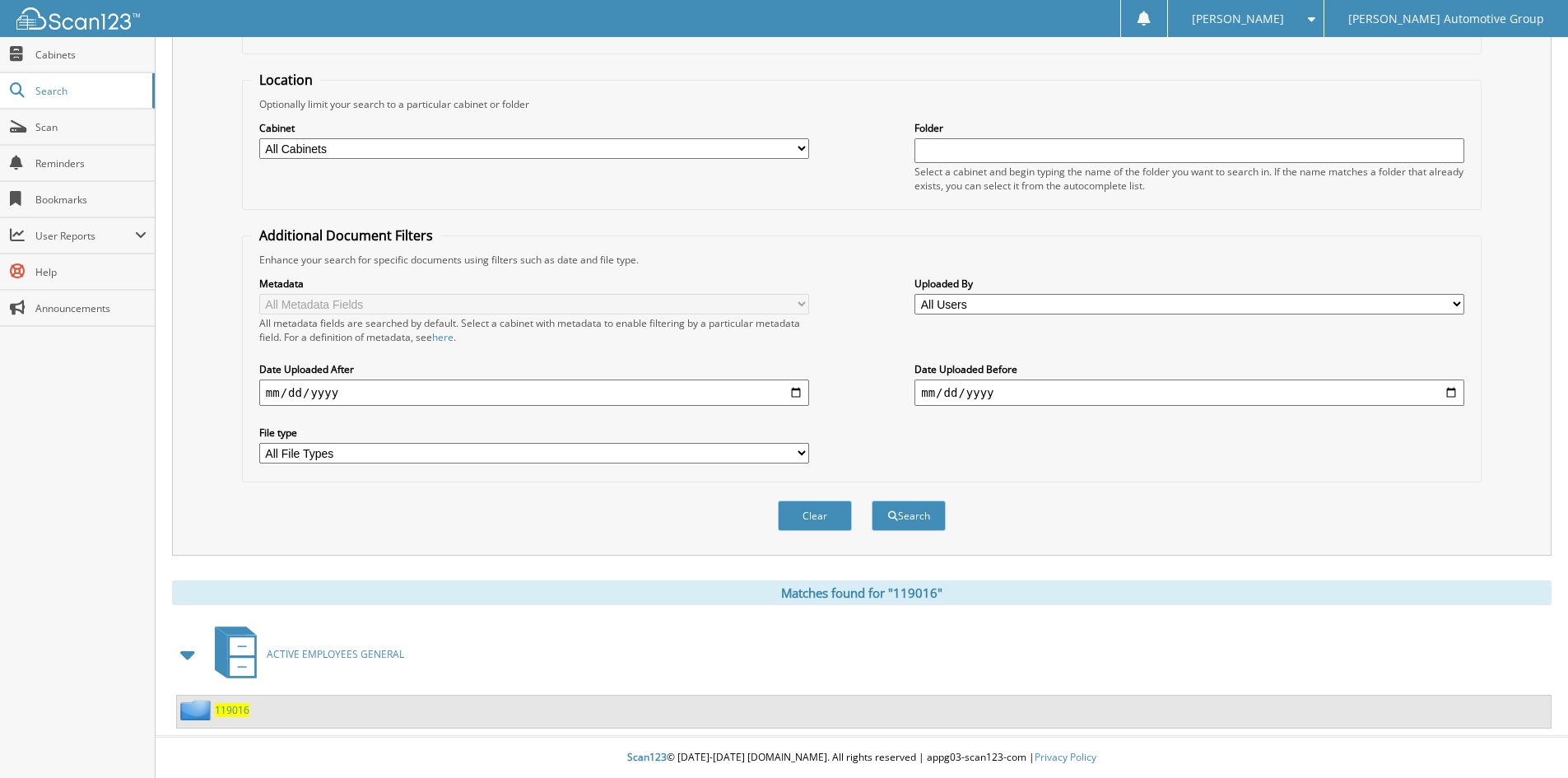
click at [229, 715] on span "119016" at bounding box center [232, 710] width 35 height 14
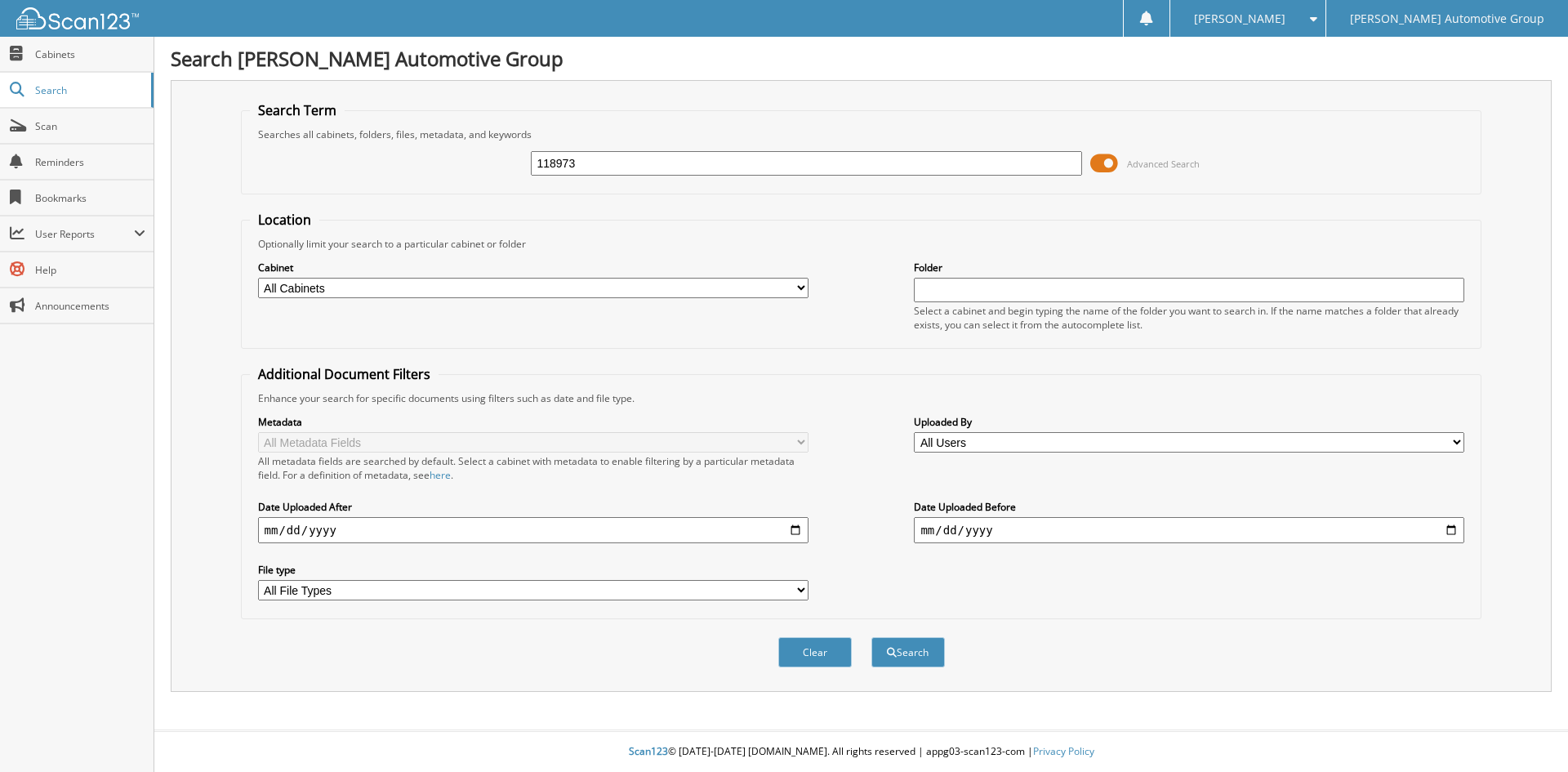
type input "118973"
click at [872, 637] on button "Search" at bounding box center [909, 652] width 74 height 30
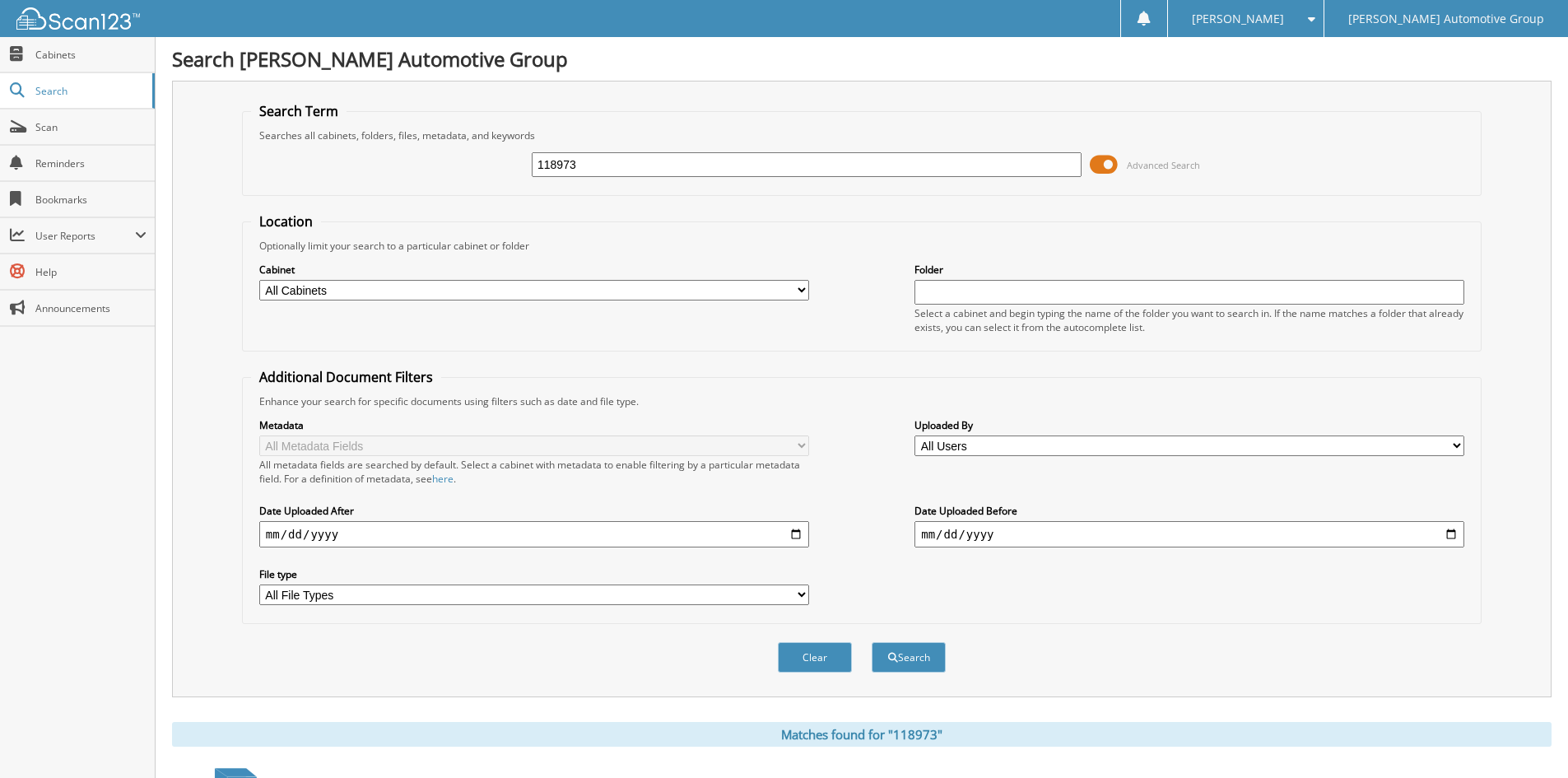
scroll to position [143, 0]
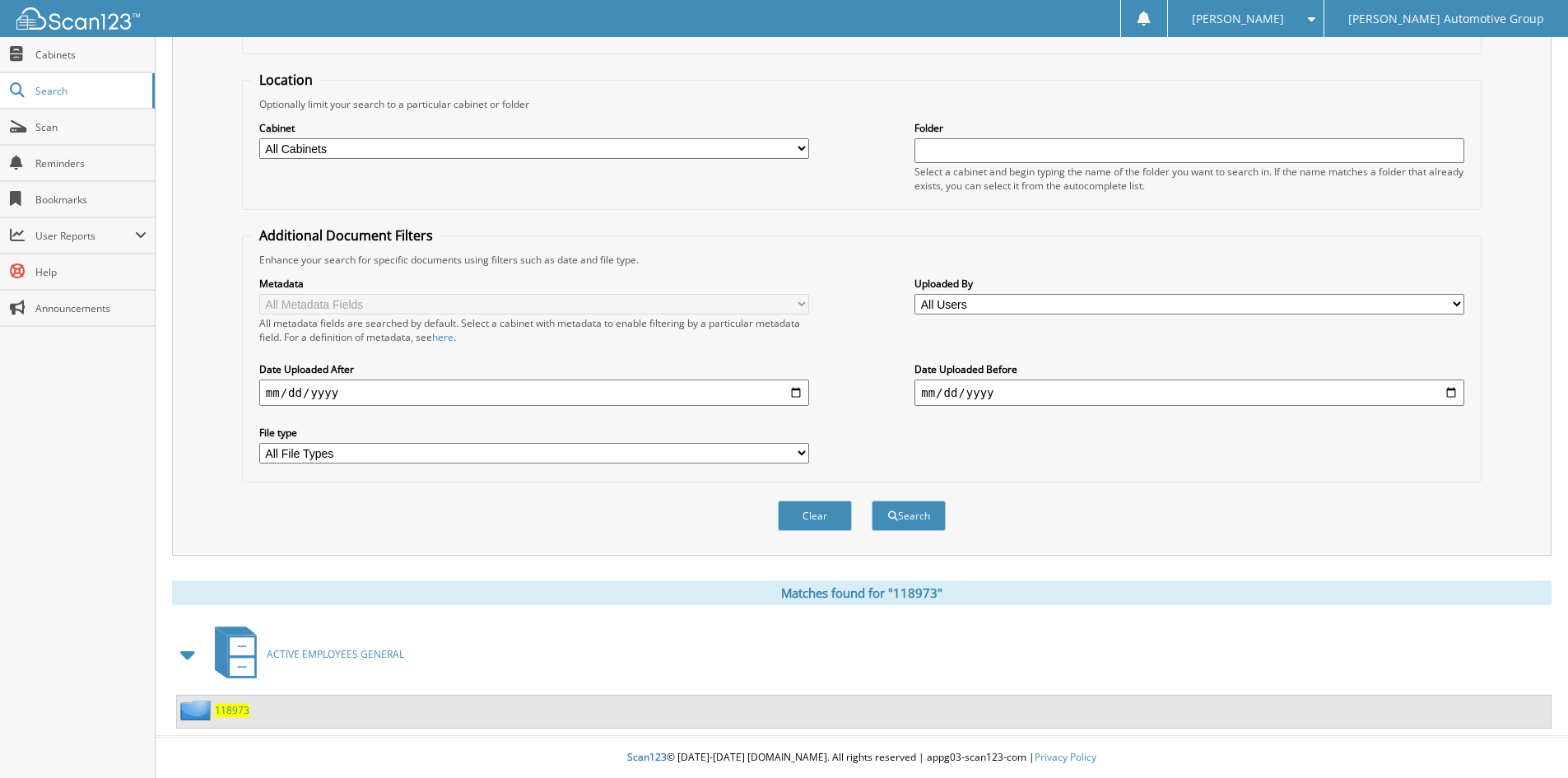
click at [203, 702] on img at bounding box center [197, 710] width 35 height 21
drag, startPoint x: 211, startPoint y: 710, endPoint x: 222, endPoint y: 708, distance: 11.2
click at [212, 710] on img at bounding box center [197, 710] width 35 height 21
click at [225, 708] on span "118973" at bounding box center [232, 710] width 35 height 14
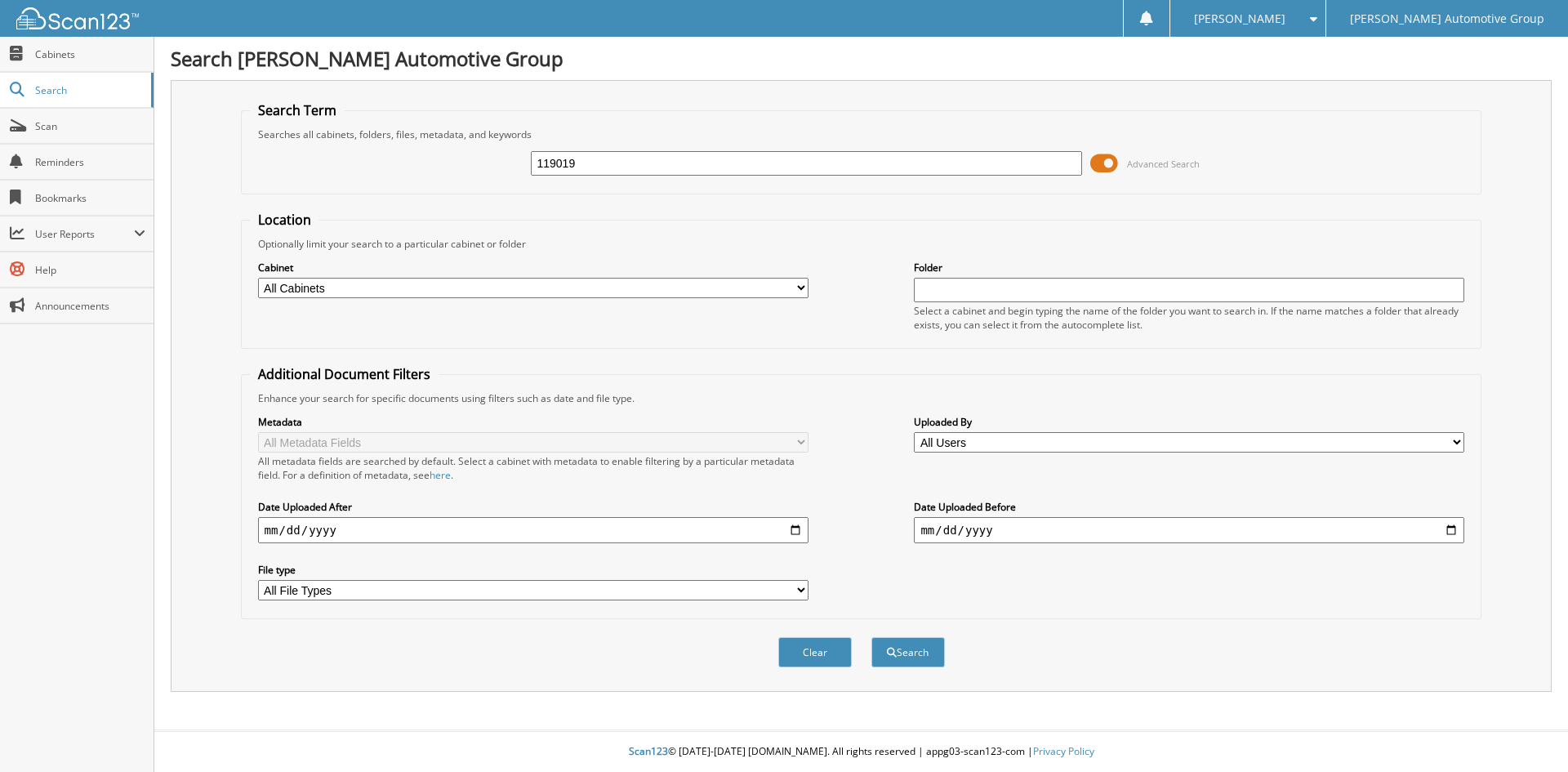
type input "119019"
click at [872, 637] on button "Search" at bounding box center [909, 652] width 74 height 30
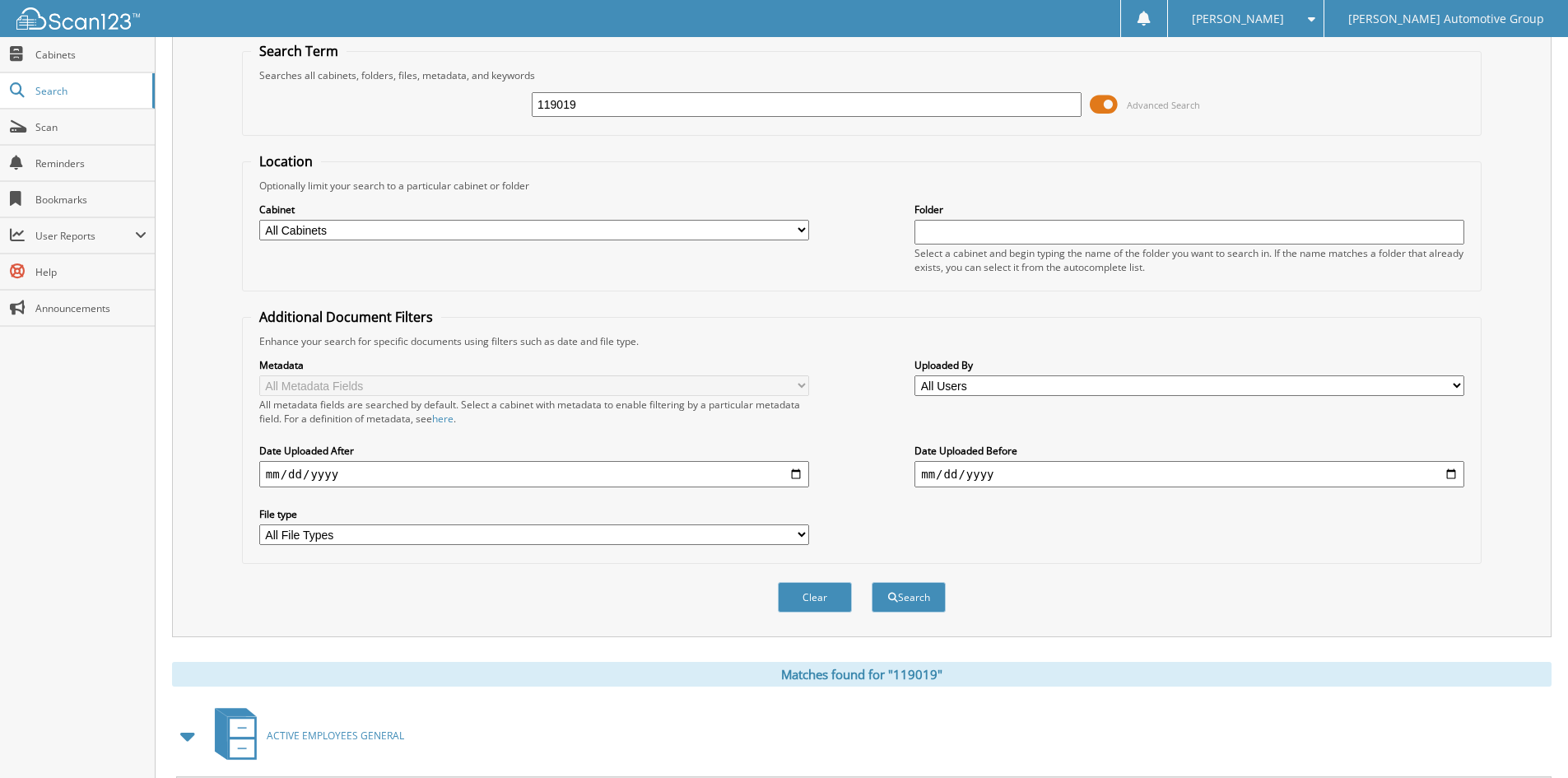
scroll to position [143, 0]
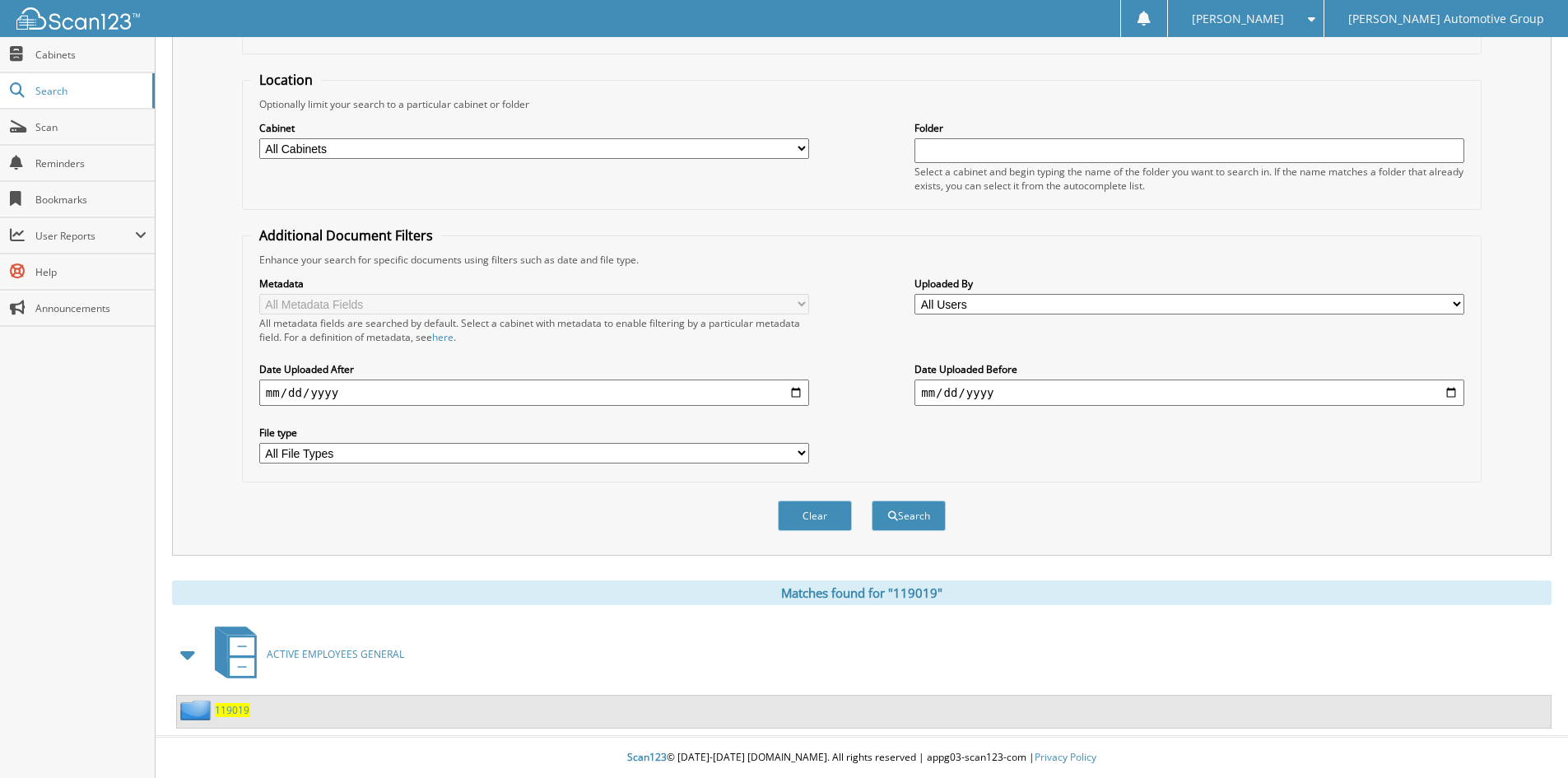
click at [231, 704] on span "119019" at bounding box center [232, 710] width 35 height 14
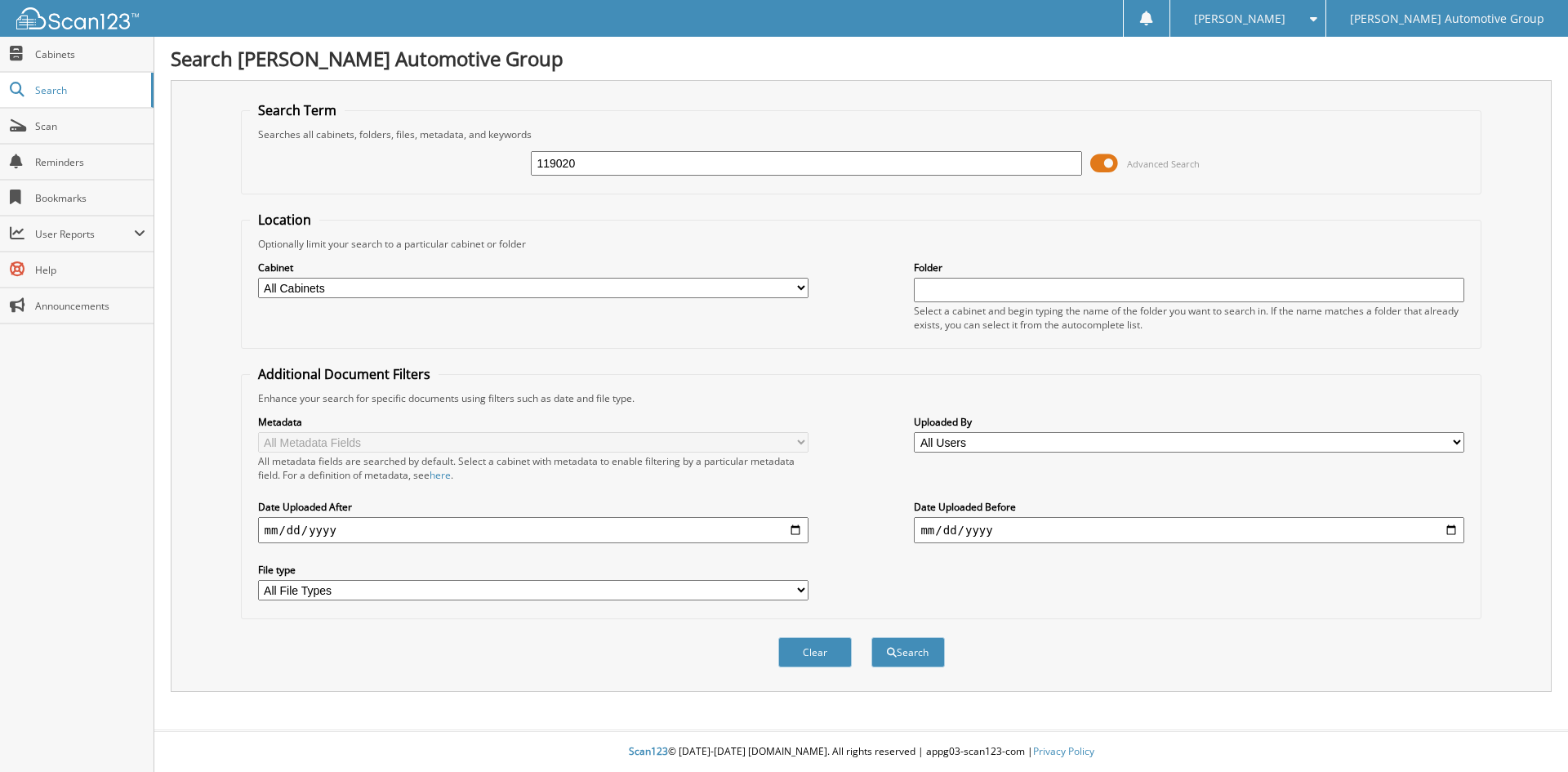
type input "119020"
click at [872, 637] on button "Search" at bounding box center [909, 652] width 74 height 30
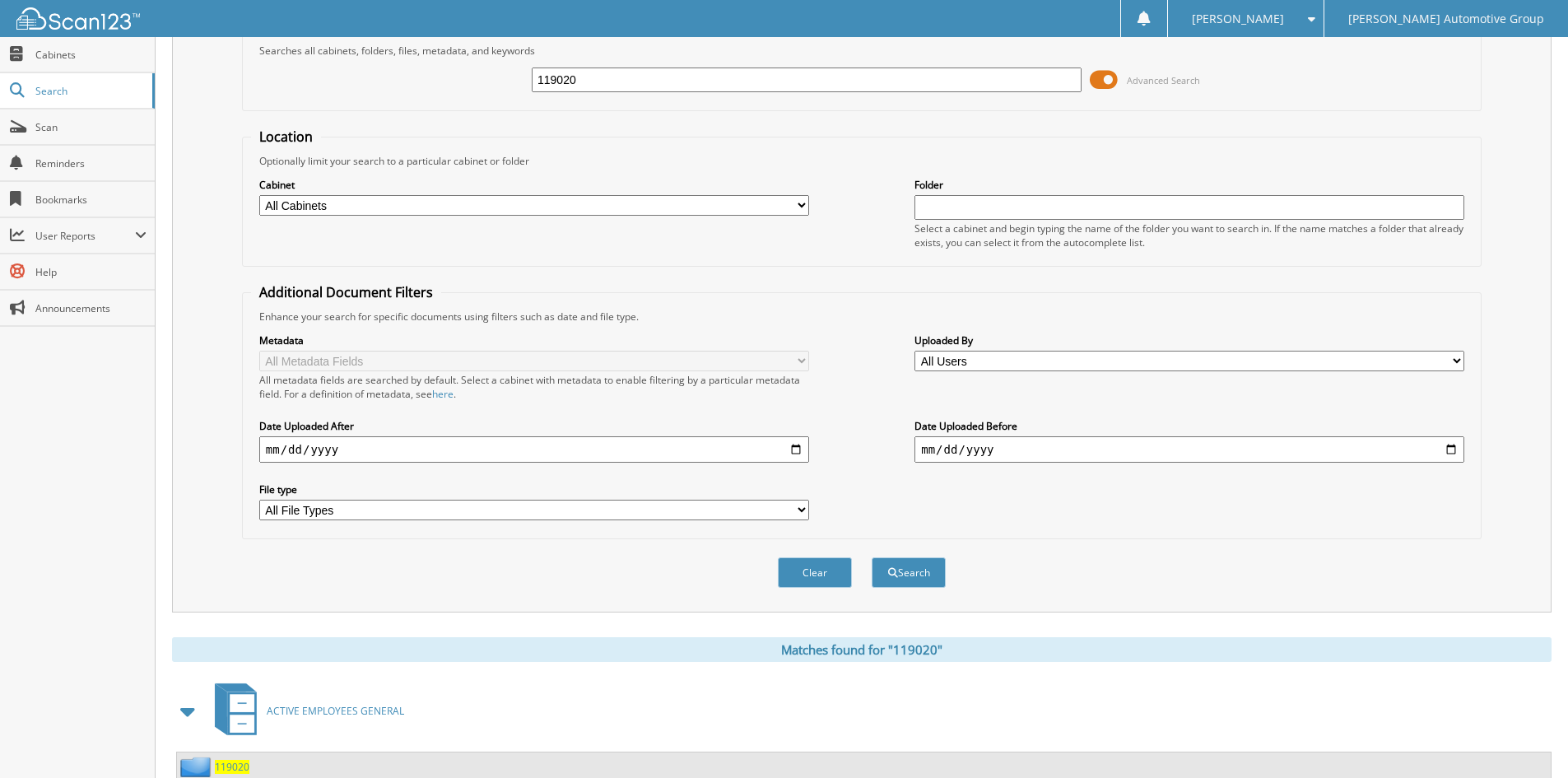
scroll to position [143, 0]
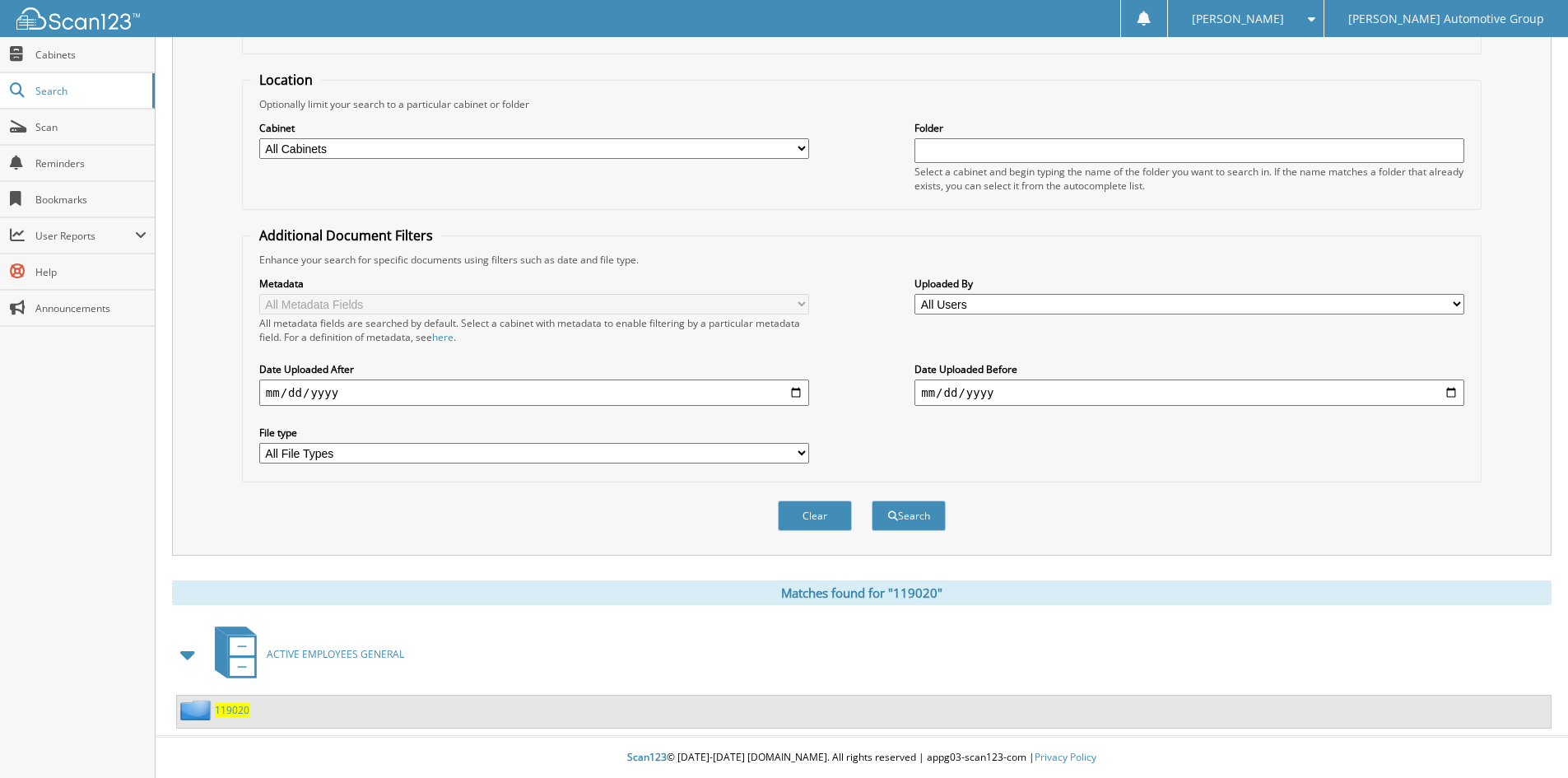
click at [221, 719] on div "119020" at bounding box center [213, 710] width 73 height 21
click at [226, 715] on span "119020" at bounding box center [232, 710] width 35 height 14
